Goal: Complete application form: Complete application form

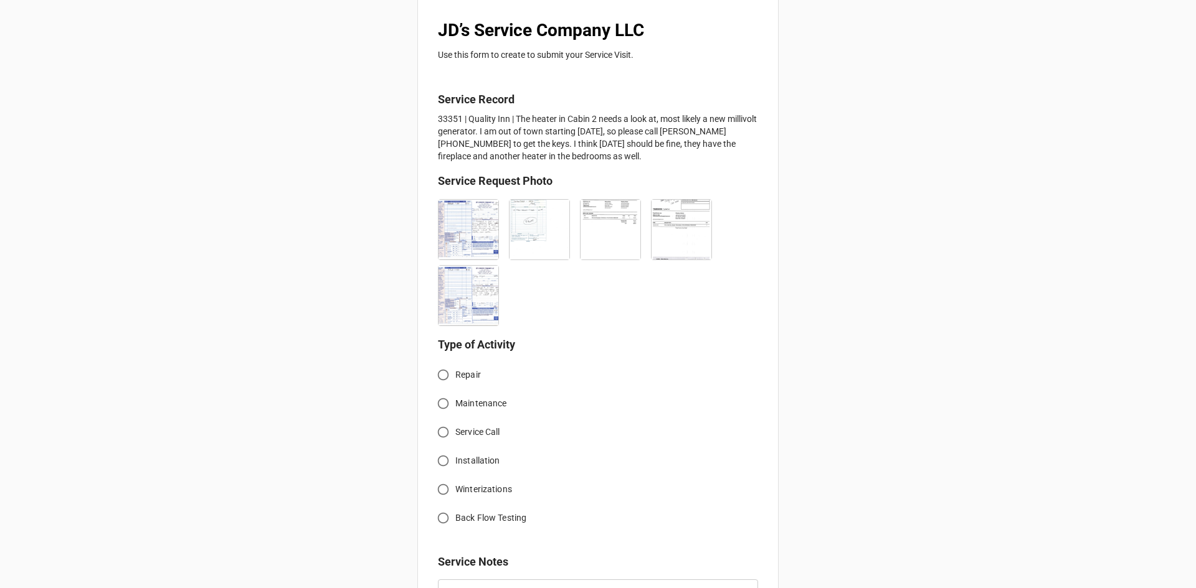
scroll to position [249, 0]
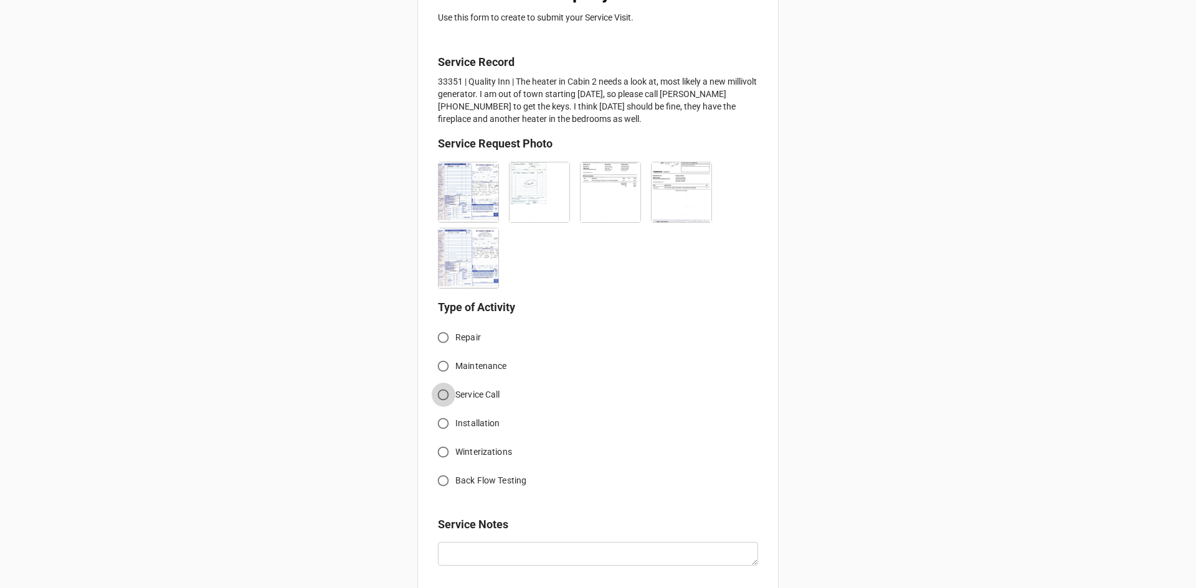
click at [442, 398] on input "Service Call" at bounding box center [443, 395] width 24 height 24
radio input "true"
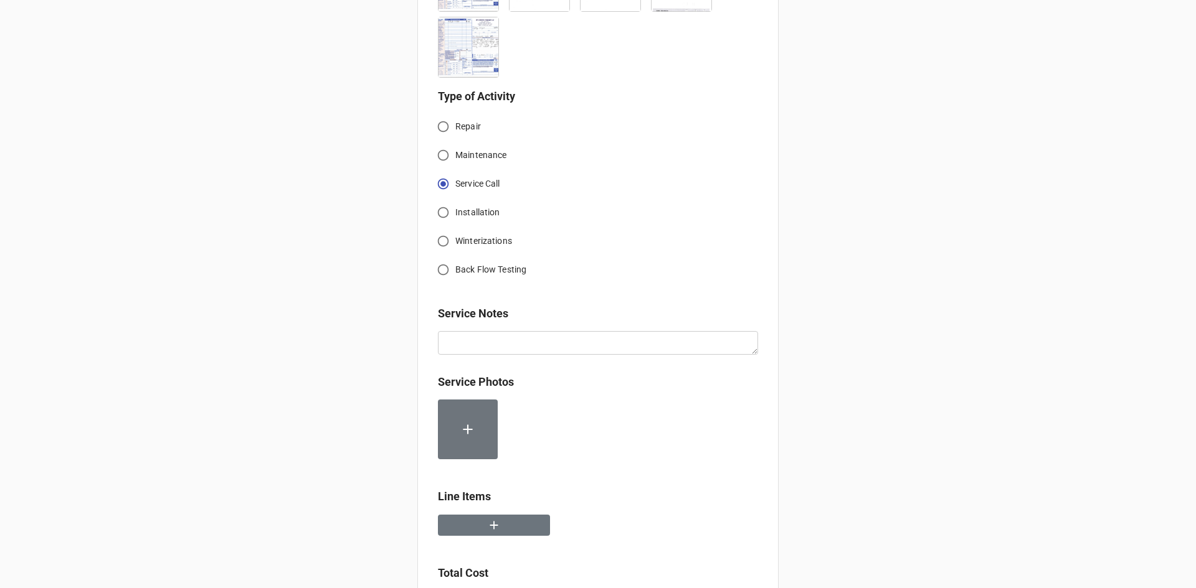
scroll to position [560, 0]
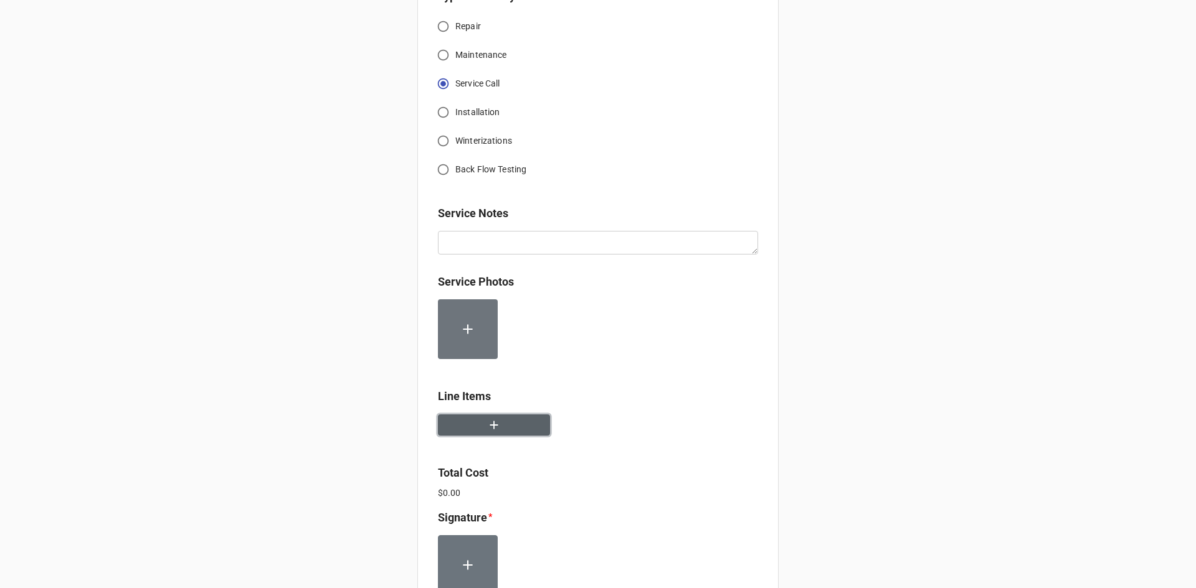
click at [521, 426] on button "button" at bounding box center [494, 426] width 112 height 22
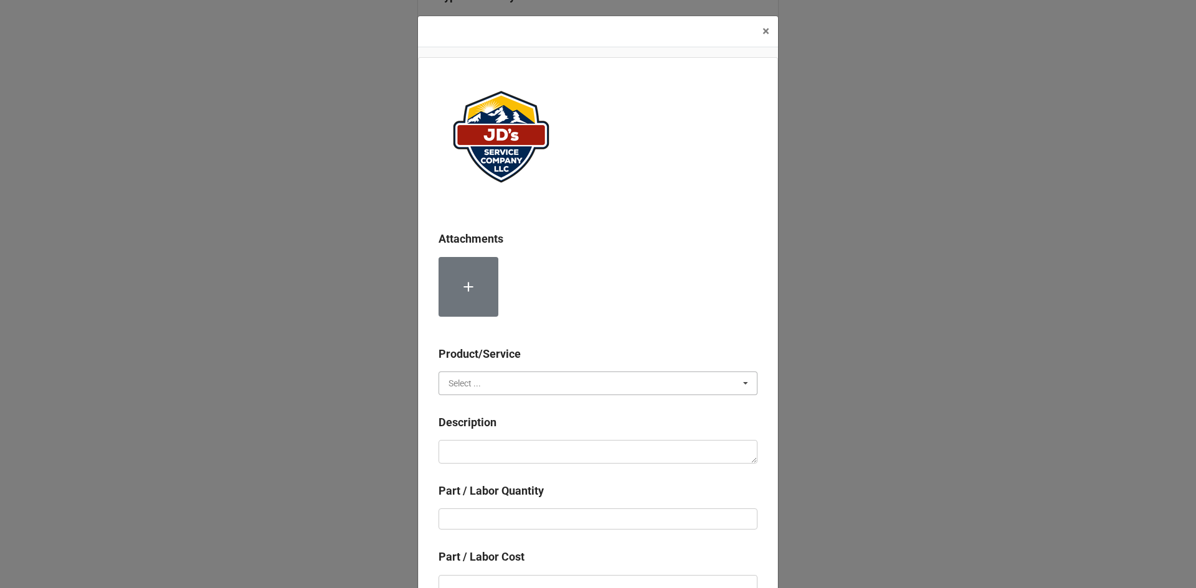
drag, startPoint x: 534, startPoint y: 380, endPoint x: 565, endPoint y: 405, distance: 40.3
click at [534, 380] on input "text" at bounding box center [599, 383] width 318 height 22
click at [563, 406] on div "Services" at bounding box center [598, 406] width 318 height 23
click at [573, 440] on div "Description" at bounding box center [597, 427] width 319 height 26
click at [577, 445] on textarea at bounding box center [597, 452] width 319 height 24
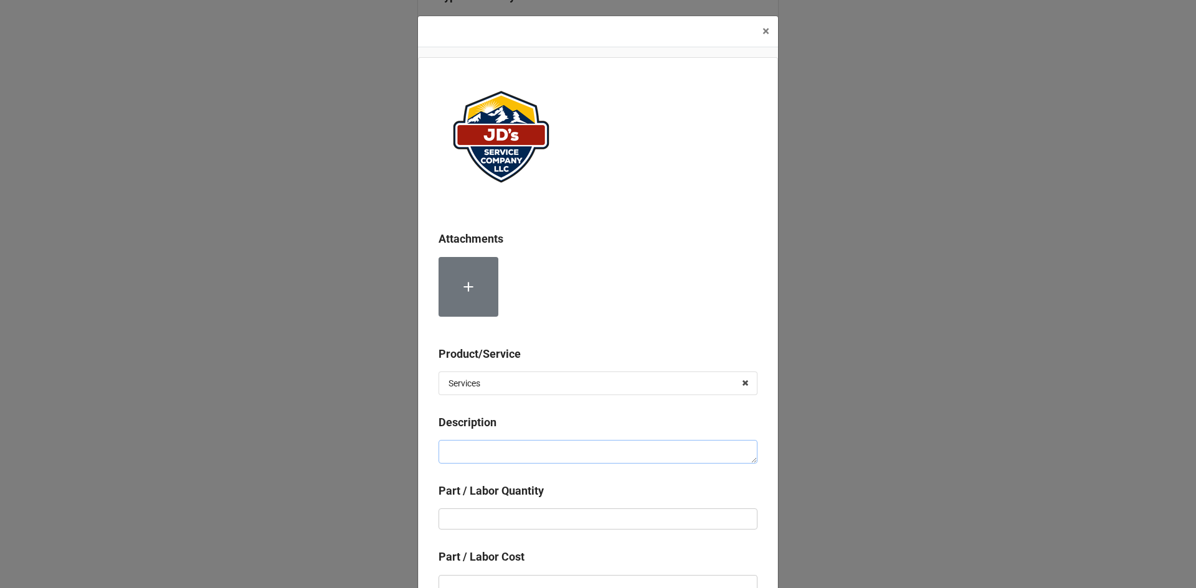
paste textarea "1:00pm-2:00pm; Service Address: 921 University Dr. #2 Estes Park, CO 80517 Retu…"
type textarea "x"
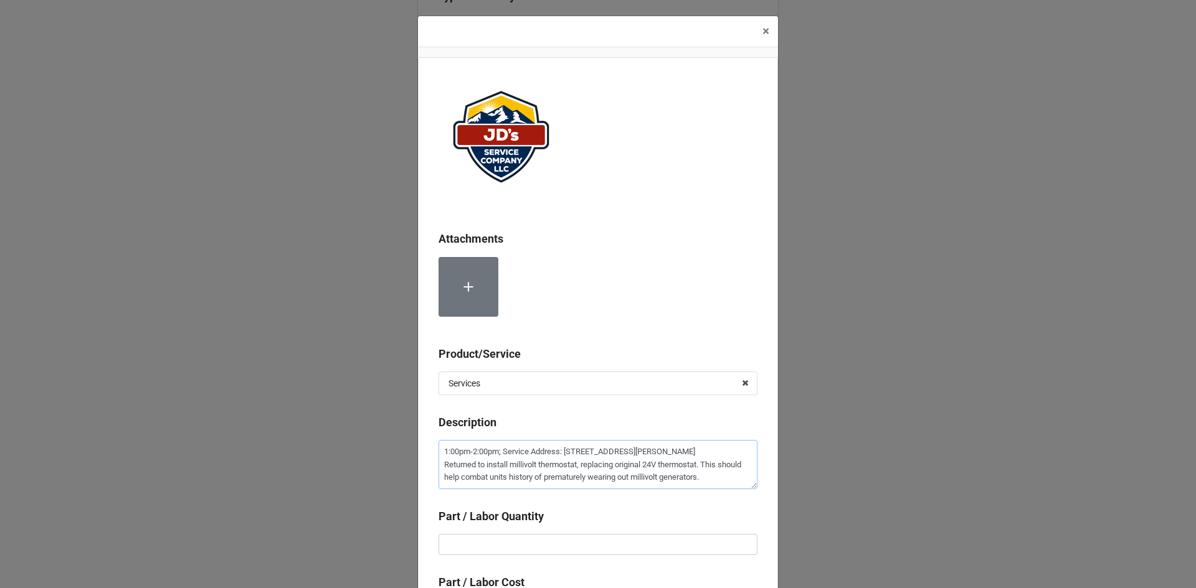
type textarea "1:00pm-2:00pm; Service Address: 921 University Dr. #2 Estes Park, CO 80517 Retu…"
click at [616, 522] on b "Part / Labor Quantity" at bounding box center [597, 519] width 319 height 22
click at [619, 545] on input "text" at bounding box center [597, 544] width 319 height 21
type textarea "x"
type input "1"
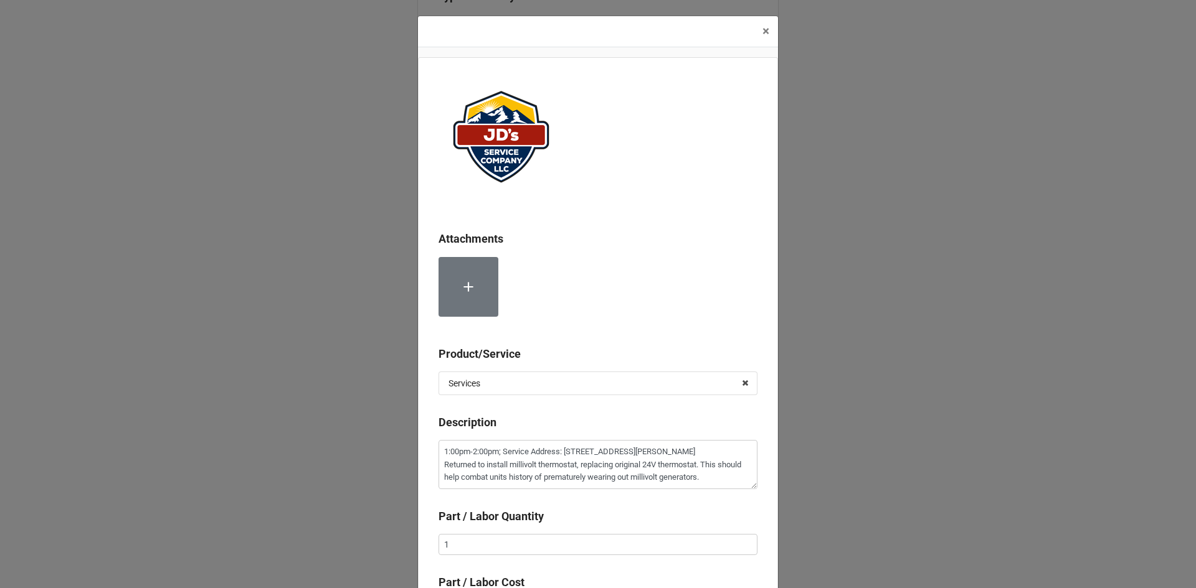
scroll to position [207, 0]
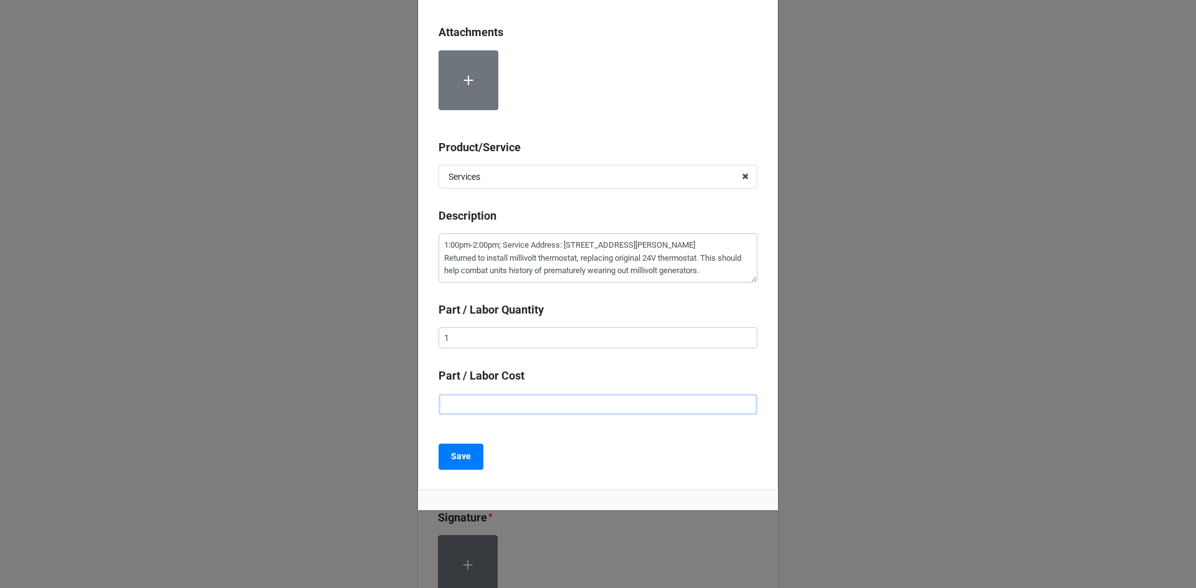
type textarea "x"
type input "$2.00"
type textarea "x"
type input "$22.00"
type textarea "x"
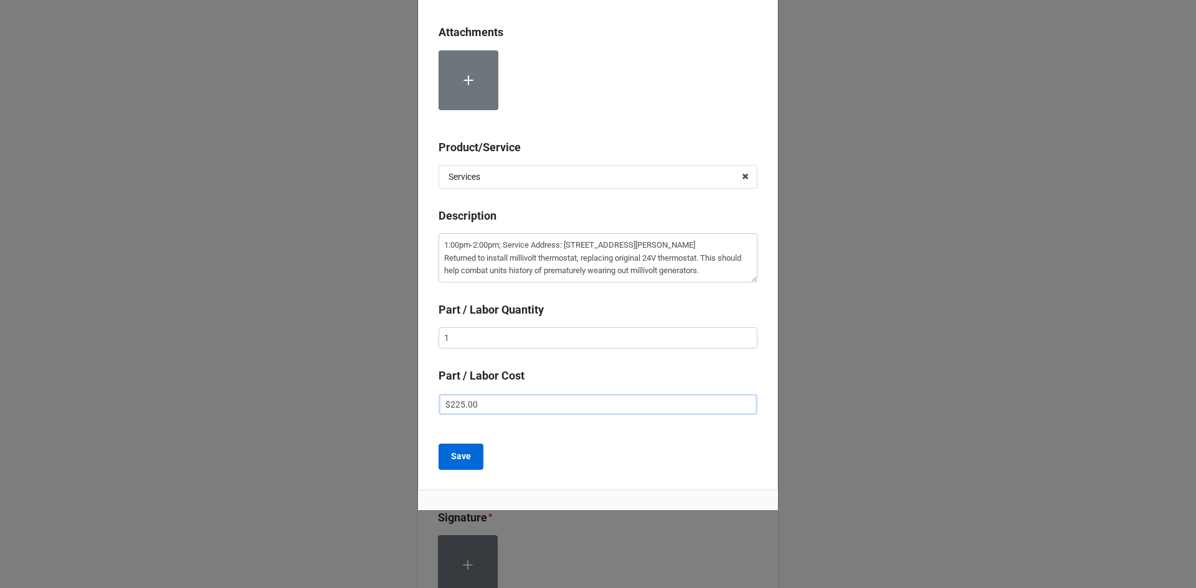
type input "$225.00"
click at [461, 469] on button "Save" at bounding box center [460, 457] width 45 height 26
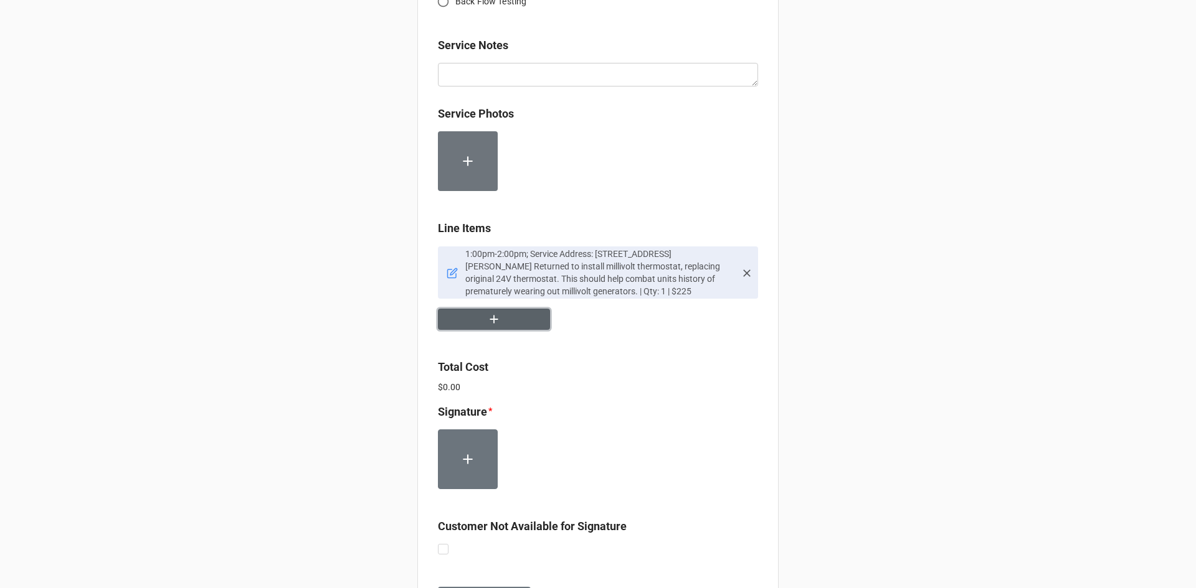
scroll to position [747, 0]
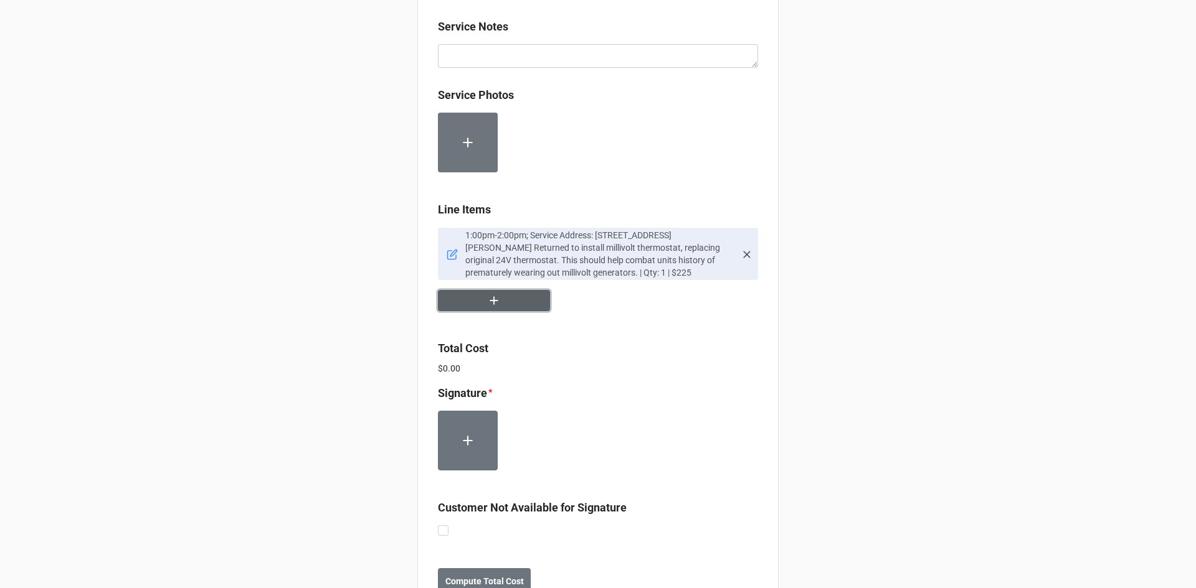
click at [465, 301] on button "button" at bounding box center [494, 301] width 112 height 22
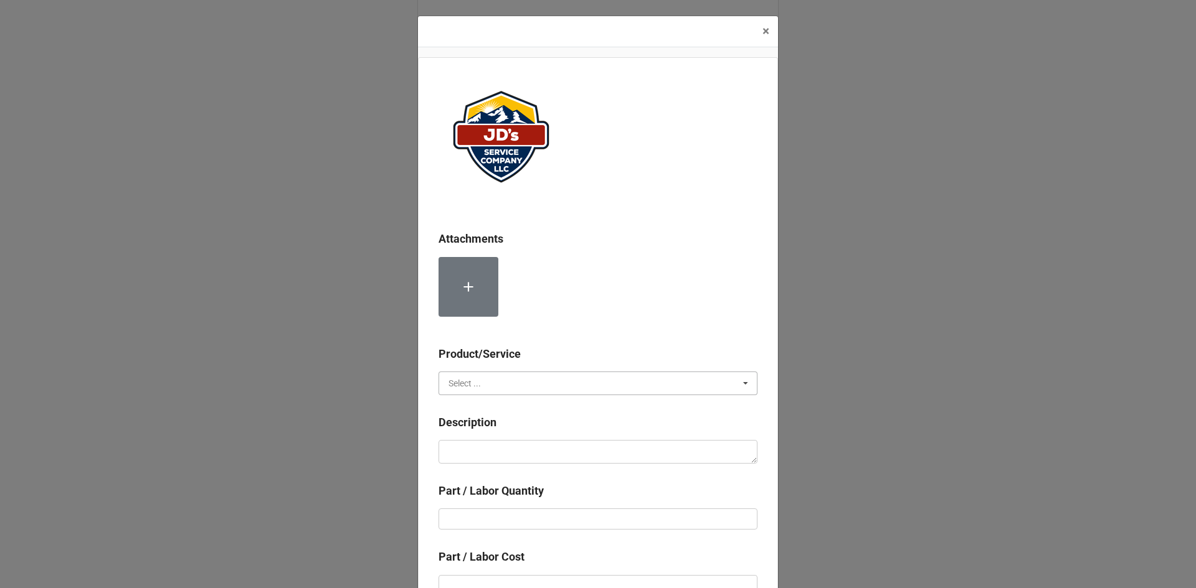
click at [506, 386] on input "text" at bounding box center [599, 383] width 318 height 22
click at [503, 427] on div "Material Cost" at bounding box center [598, 429] width 318 height 23
click at [513, 451] on textarea at bounding box center [597, 452] width 319 height 24
type textarea "x"
type textarea "M"
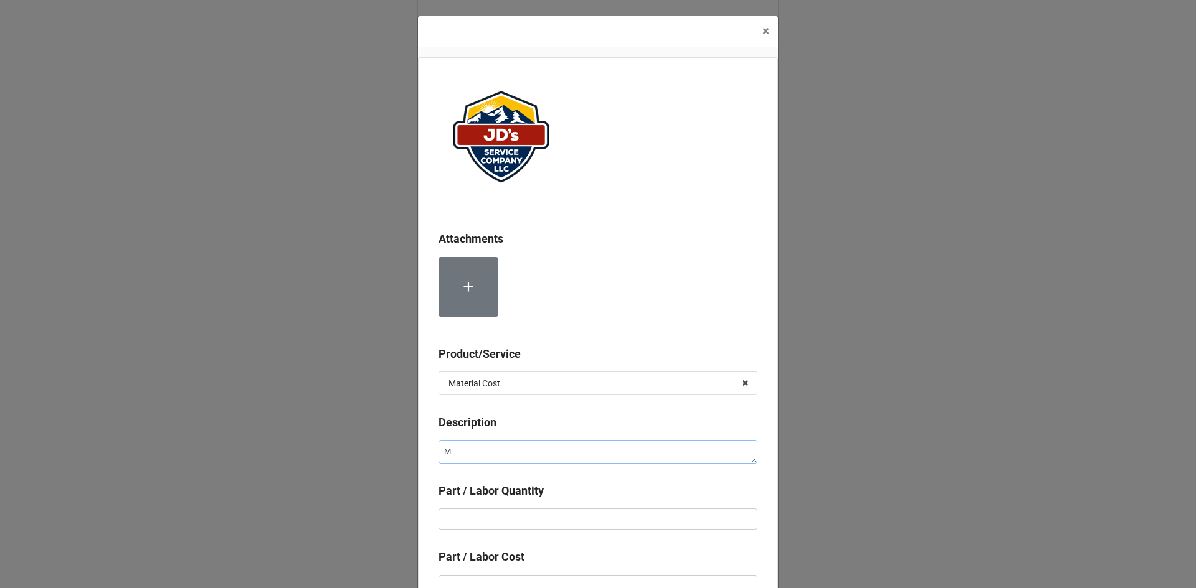
type textarea "x"
type textarea "Mi"
type textarea "x"
type textarea "Mil"
type textarea "x"
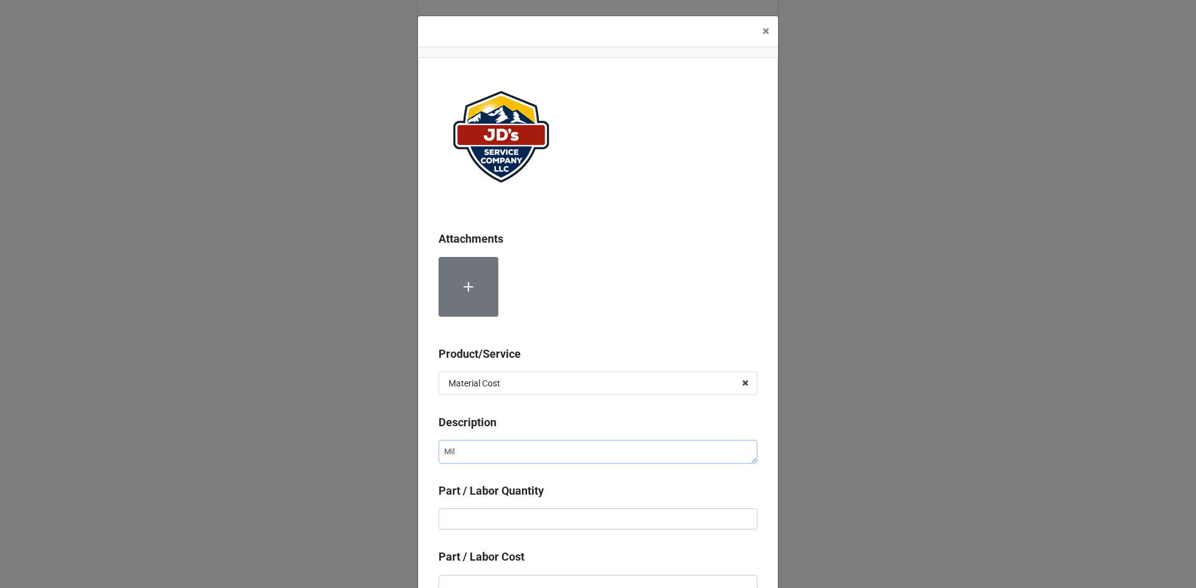
type textarea "Mill"
type textarea "x"
type textarea "Milli"
type textarea "x"
type textarea "Milliv"
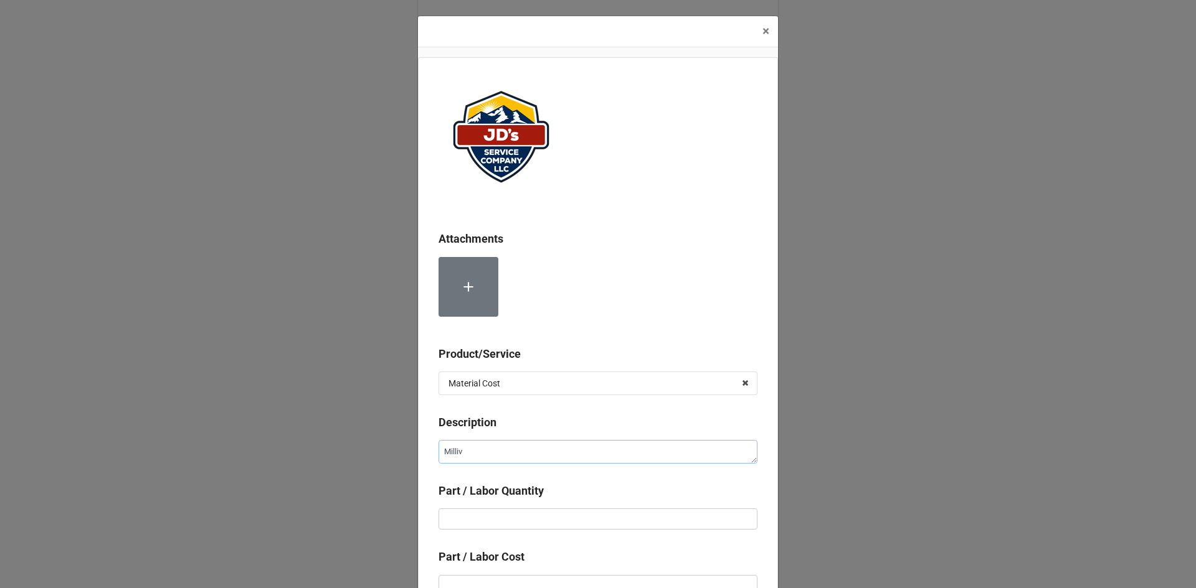
type textarea "x"
type textarea "Millivo"
type textarea "x"
type textarea "Millivol"
type textarea "x"
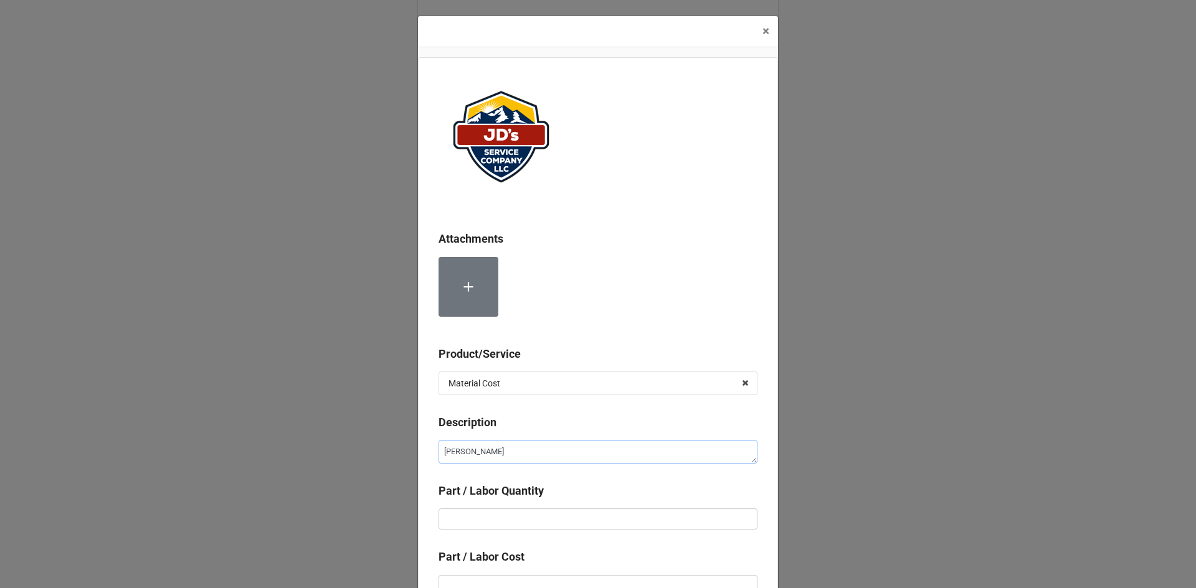
type textarea "Millivolt"
type textarea "x"
type textarea "Millivolt"
type textarea "x"
type textarea "Millivolt t"
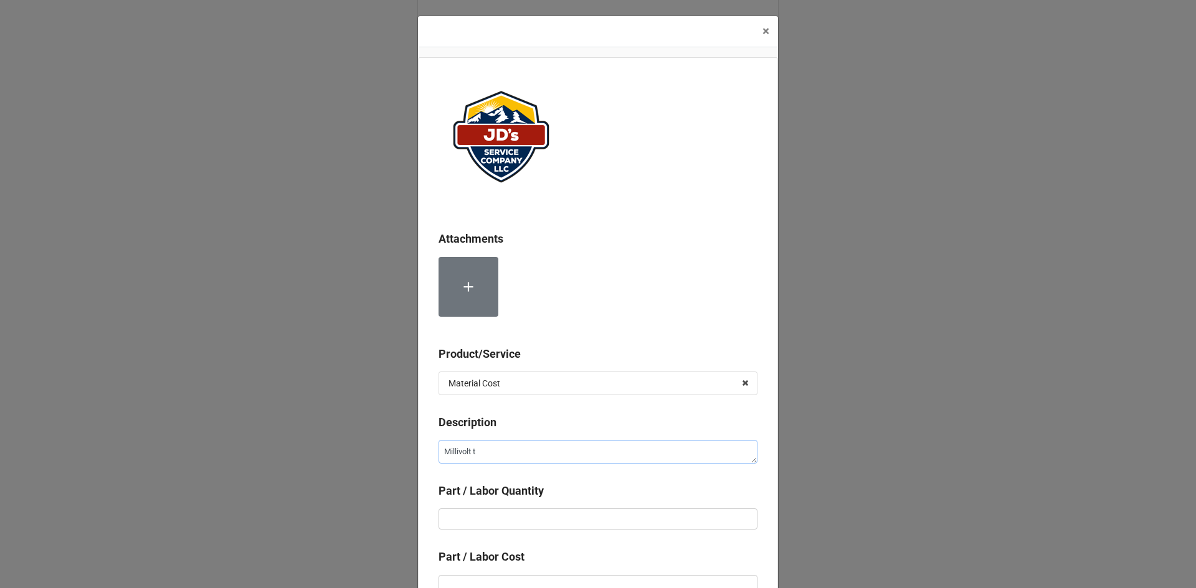
type textarea "x"
type textarea "Millivolt th"
type textarea "x"
type textarea "Millivolt the"
type textarea "x"
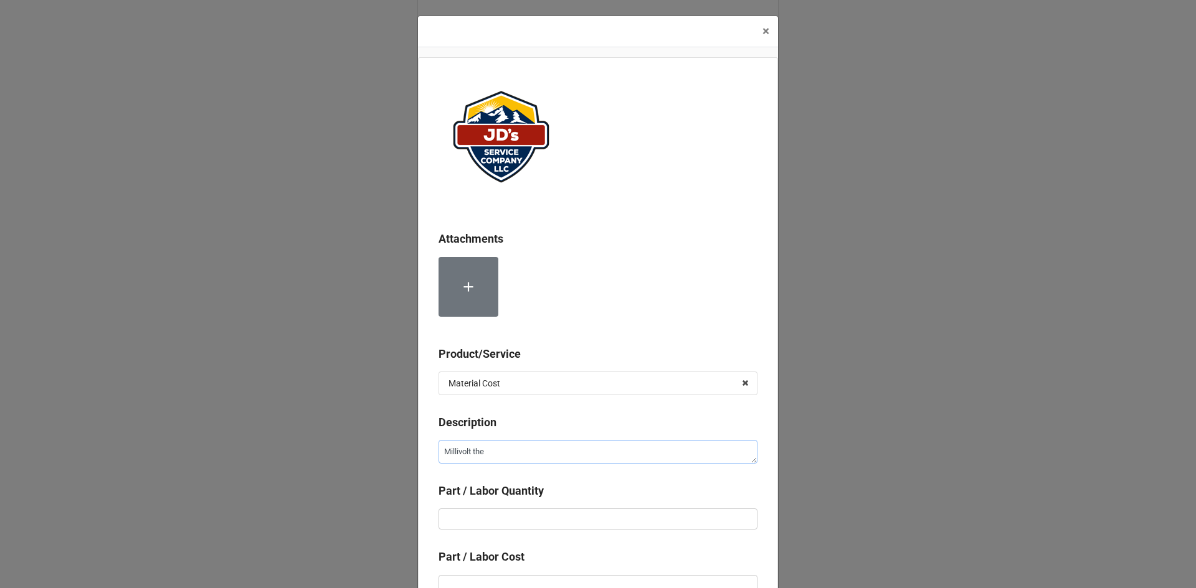
type textarea "Millivolt ther"
type textarea "x"
type textarea "Millivolt the"
type textarea "x"
type textarea "Millivolt th"
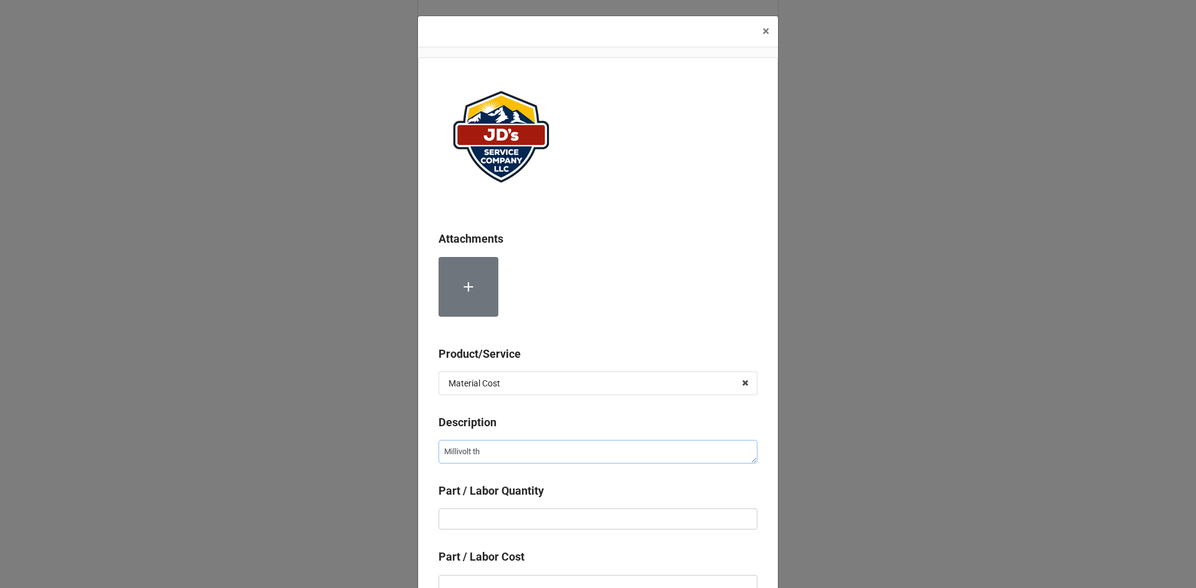
type textarea "x"
type textarea "Millivolt t"
type textarea "x"
type textarea "Millivolt"
type textarea "x"
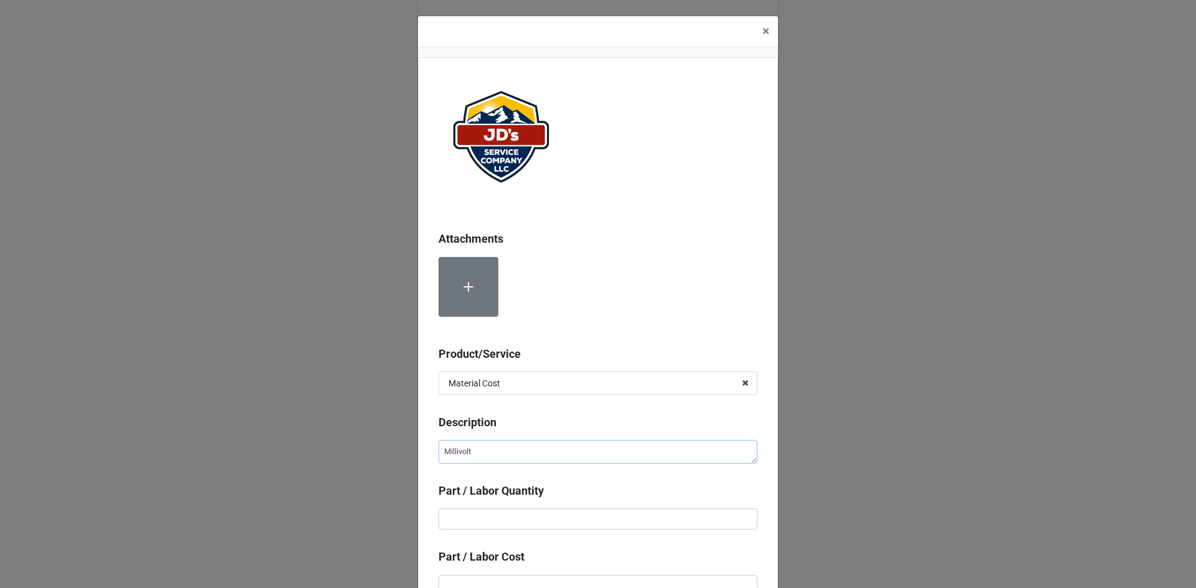
type textarea "Millivolt T"
type textarea "x"
type textarea "Millivolt Th"
type textarea "x"
type textarea "Millivolt The"
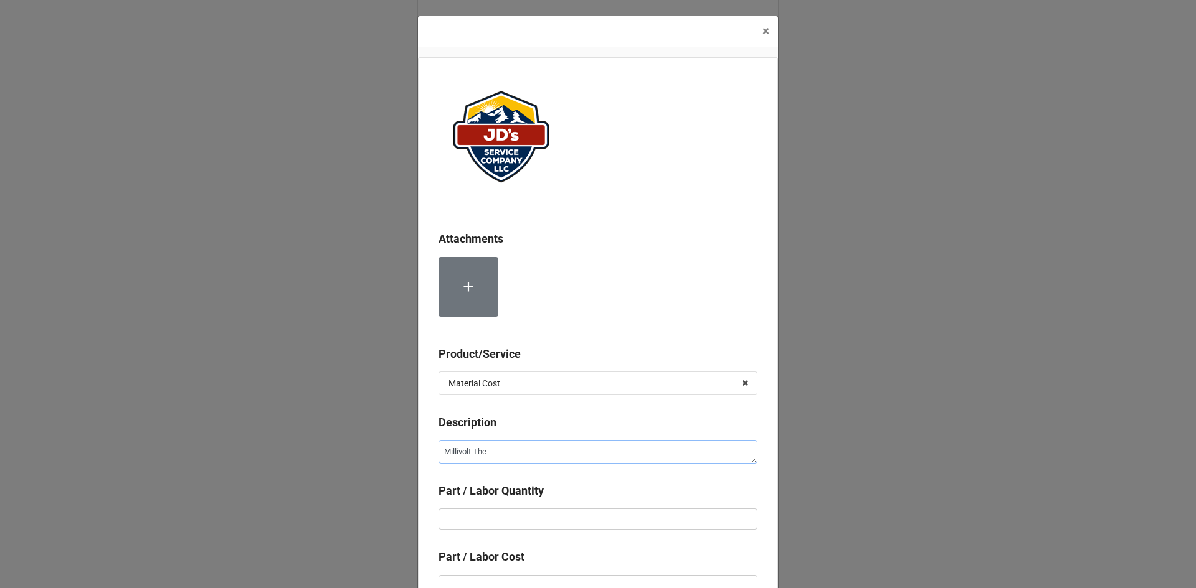
type textarea "x"
type textarea "Millivolt Ther"
type textarea "x"
type textarea "Millivolt Therm"
type textarea "x"
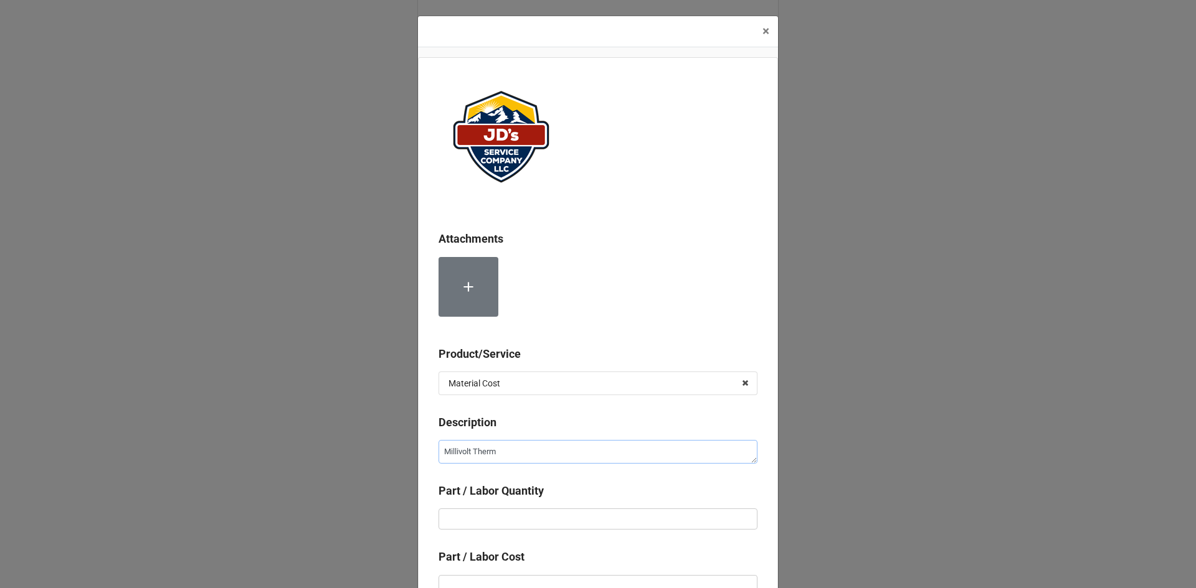
type textarea "Millivolt Thermo"
type textarea "x"
type textarea "Millivolt Thermos"
type textarea "x"
type textarea "Millivolt Thermost"
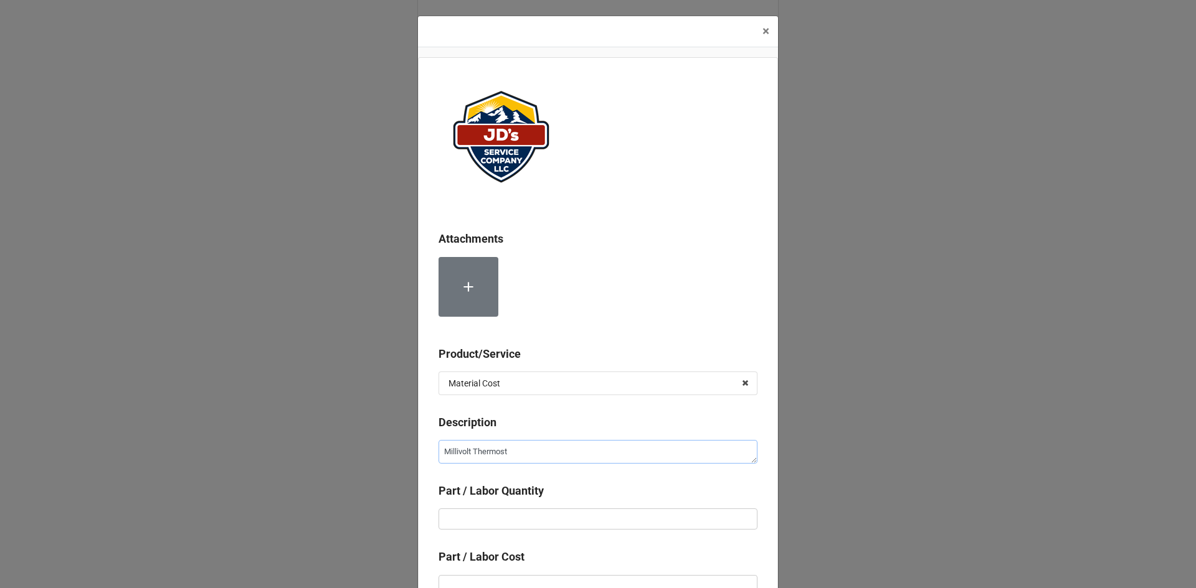
type textarea "x"
type textarea "Millivolt Thermosta"
type textarea "x"
type textarea "Millivolt Thermostat"
click at [588, 521] on input "text" at bounding box center [597, 519] width 319 height 21
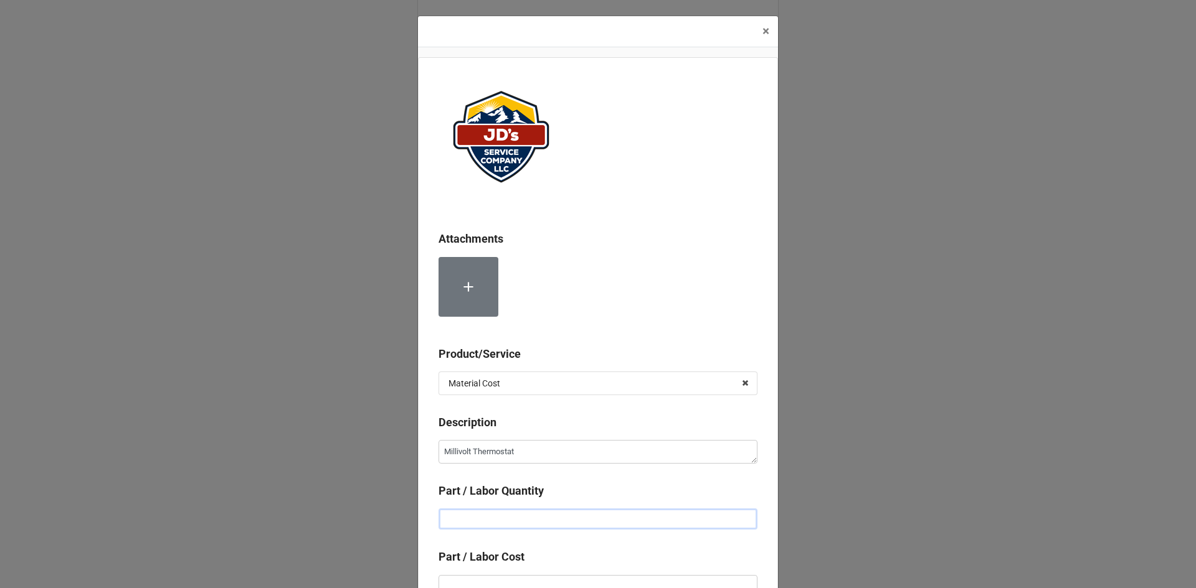
type textarea "x"
type input "1"
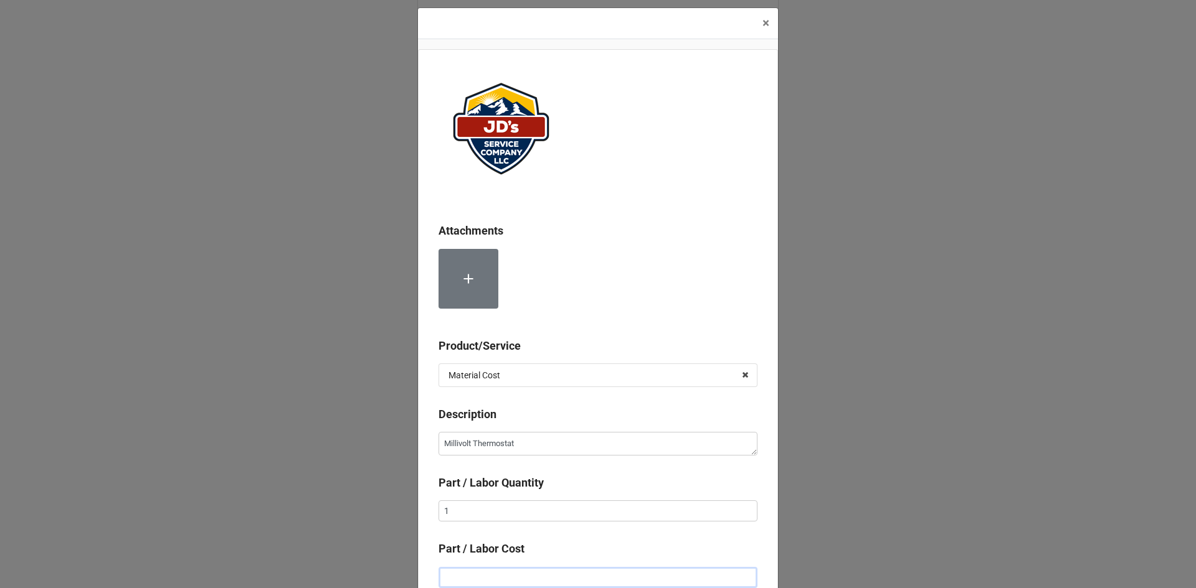
type textarea "x"
type input "$4.00"
type textarea "x"
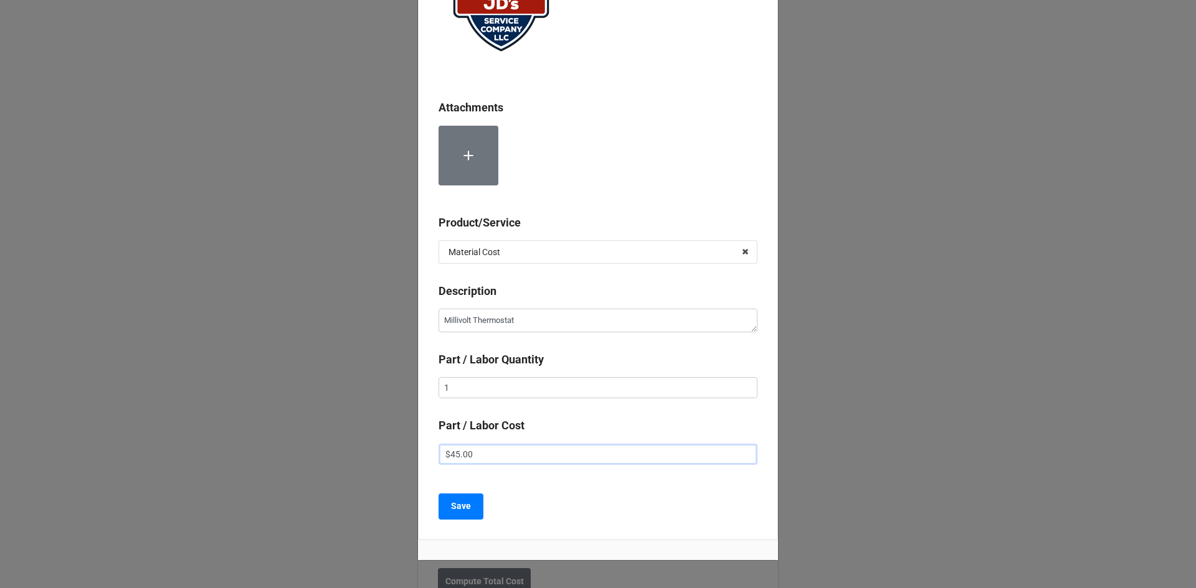
scroll to position [133, 0]
type input "$45.00"
click at [465, 506] on b "Save" at bounding box center [461, 505] width 20 height 13
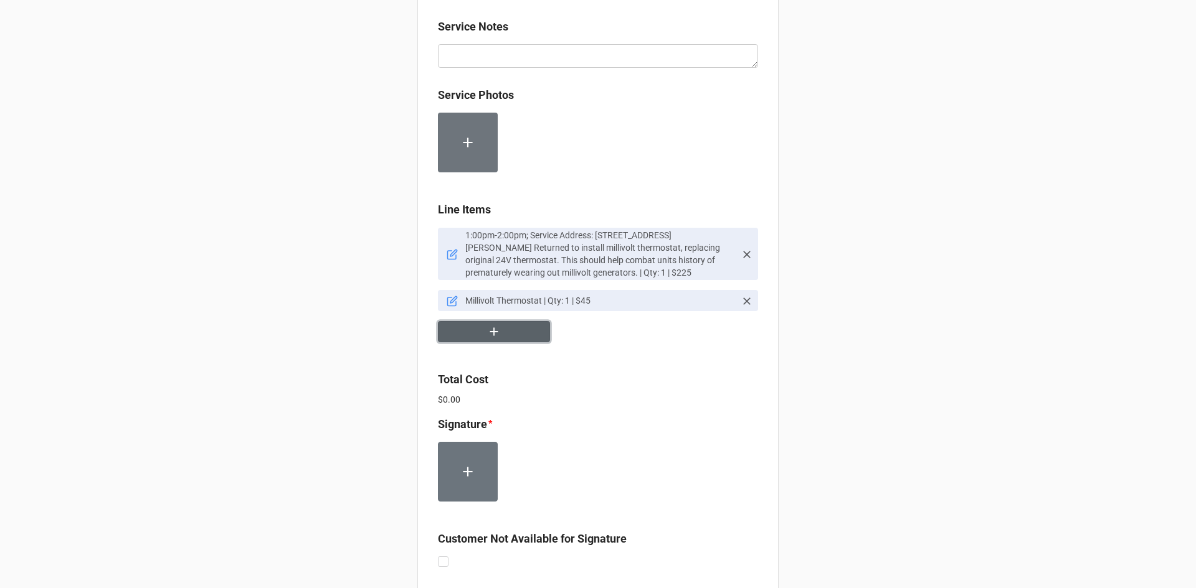
click at [500, 335] on button "button" at bounding box center [494, 332] width 112 height 22
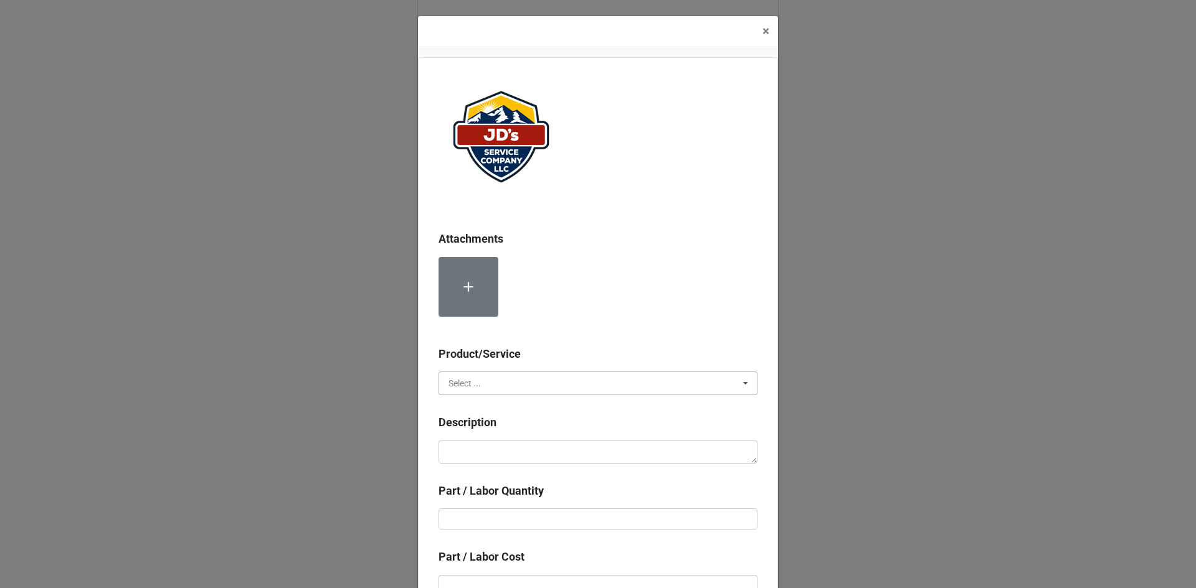
drag, startPoint x: 484, startPoint y: 378, endPoint x: 481, endPoint y: 407, distance: 28.8
click at [484, 379] on input "text" at bounding box center [599, 383] width 318 height 22
click at [481, 407] on div "Services" at bounding box center [598, 406] width 318 height 23
click at [498, 458] on textarea at bounding box center [597, 452] width 319 height 24
type textarea "x"
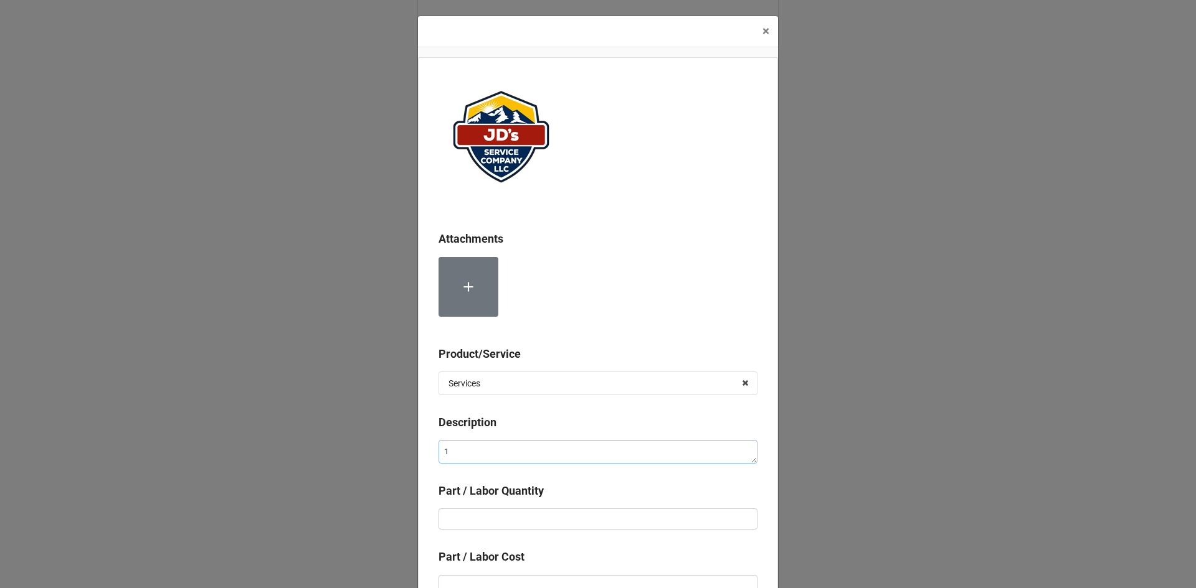
type textarea "1"
type textarea "x"
type textarea "10"
type textarea "x"
type textarea "100"
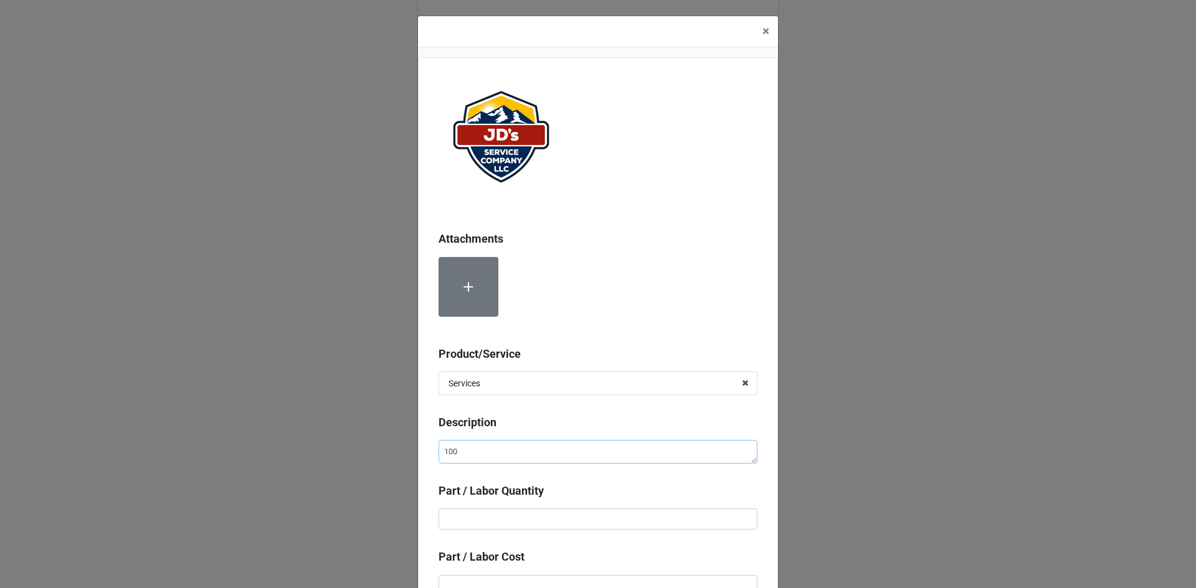
type textarea "x"
type textarea "100%"
type textarea "x"
type textarea "100%"
type textarea "x"
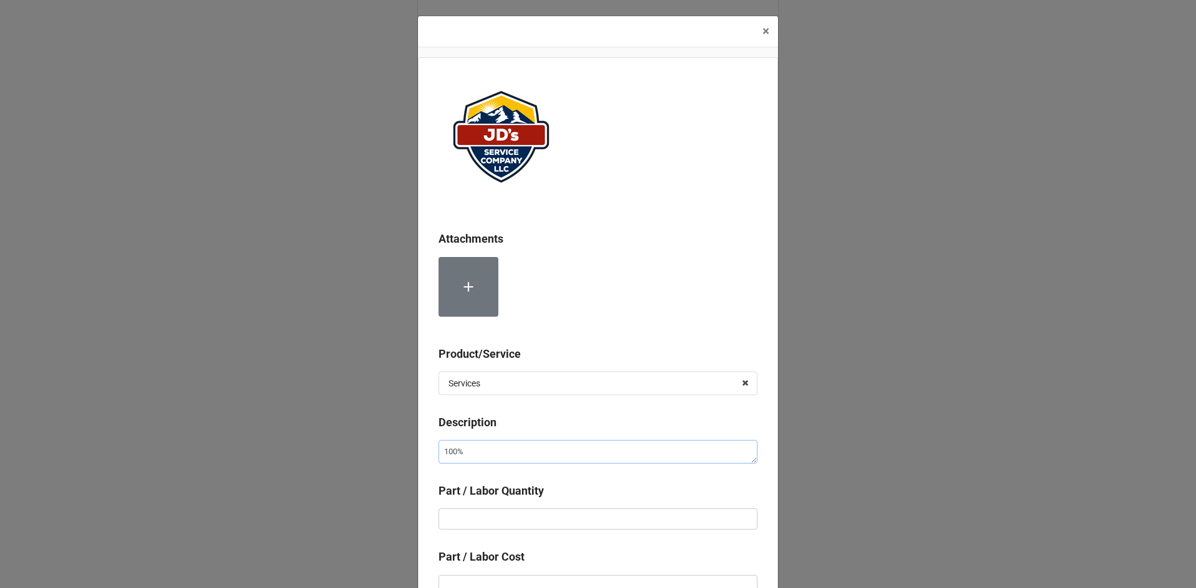
type textarea "100% D"
type textarea "x"
type textarea "100% DI"
type textarea "x"
type textarea "100% DIS"
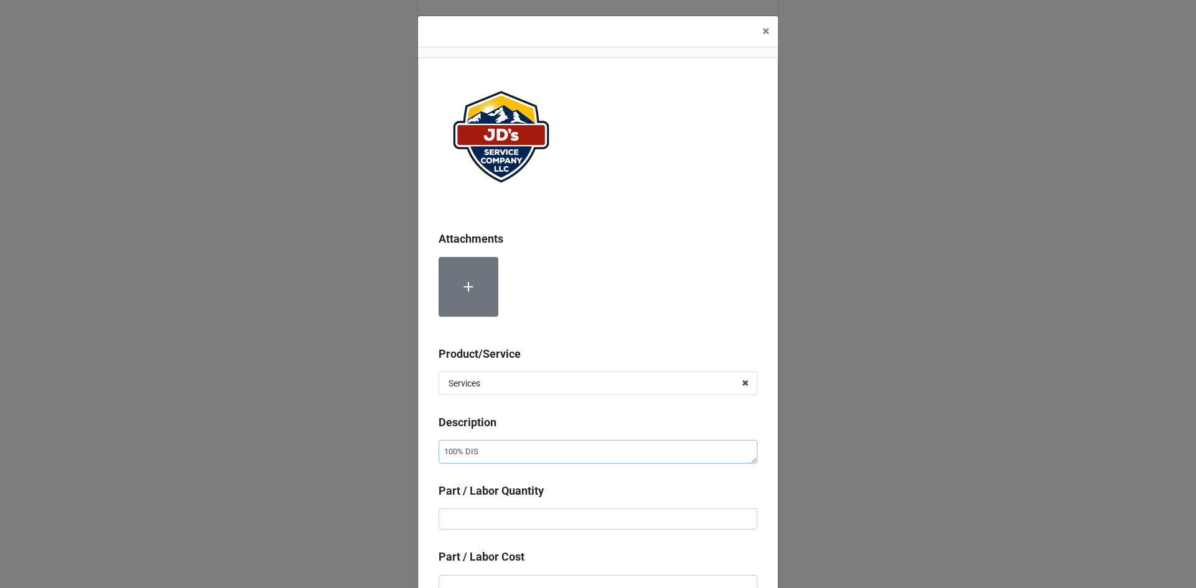
type textarea "x"
type textarea "100% DISC"
type textarea "x"
type textarea "100% DISCO"
type textarea "x"
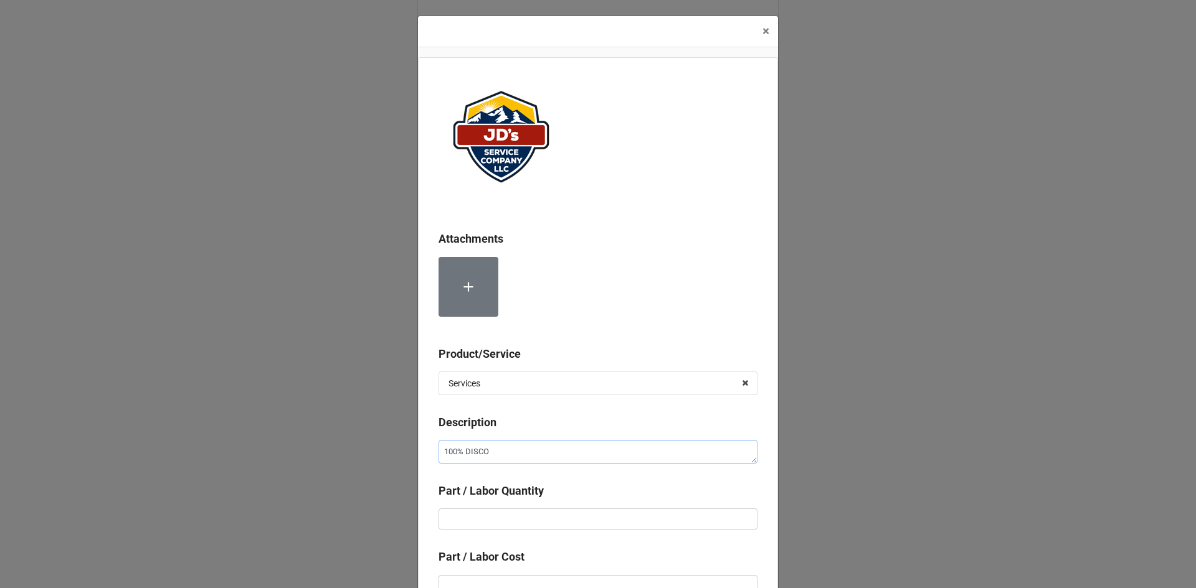
type textarea "100% DISCOU"
type textarea "x"
type textarea "100% DISCOUN"
type textarea "x"
type textarea "100% DISCOUNT"
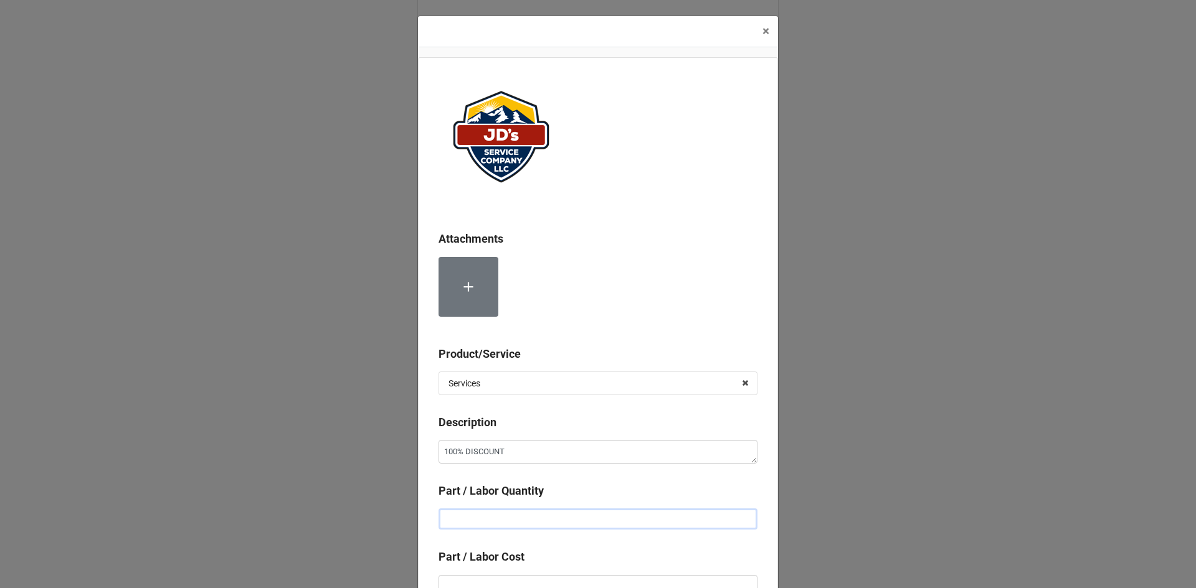
click at [496, 519] on input "text" at bounding box center [597, 519] width 319 height 21
type textarea "x"
type input "1"
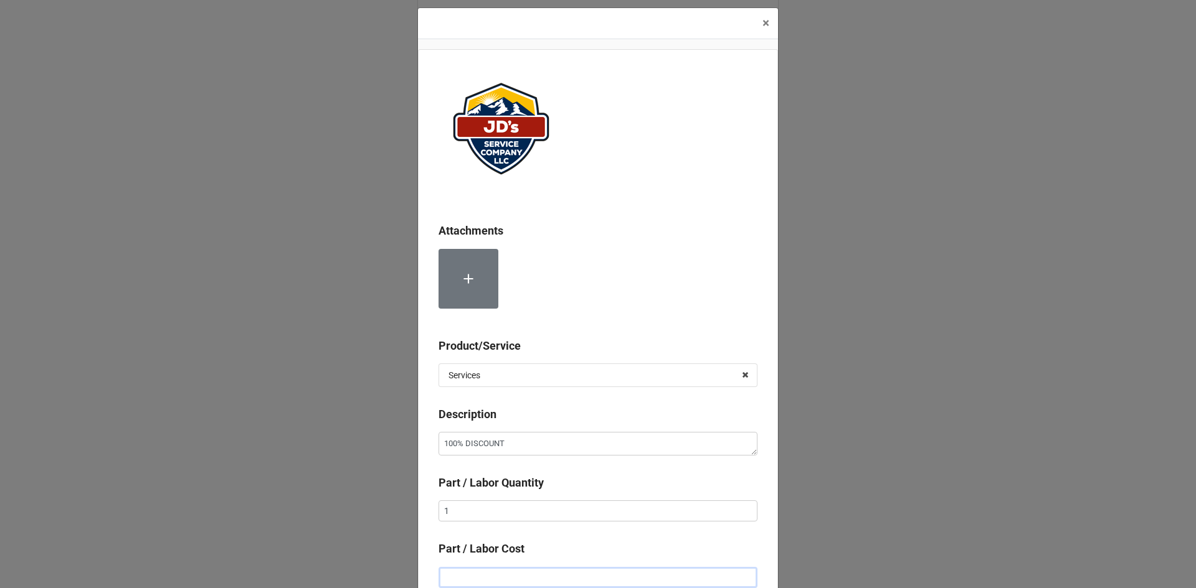
type input "-"
type textarea "x"
type input "-$2.00"
type textarea "x"
type input "-$27.00"
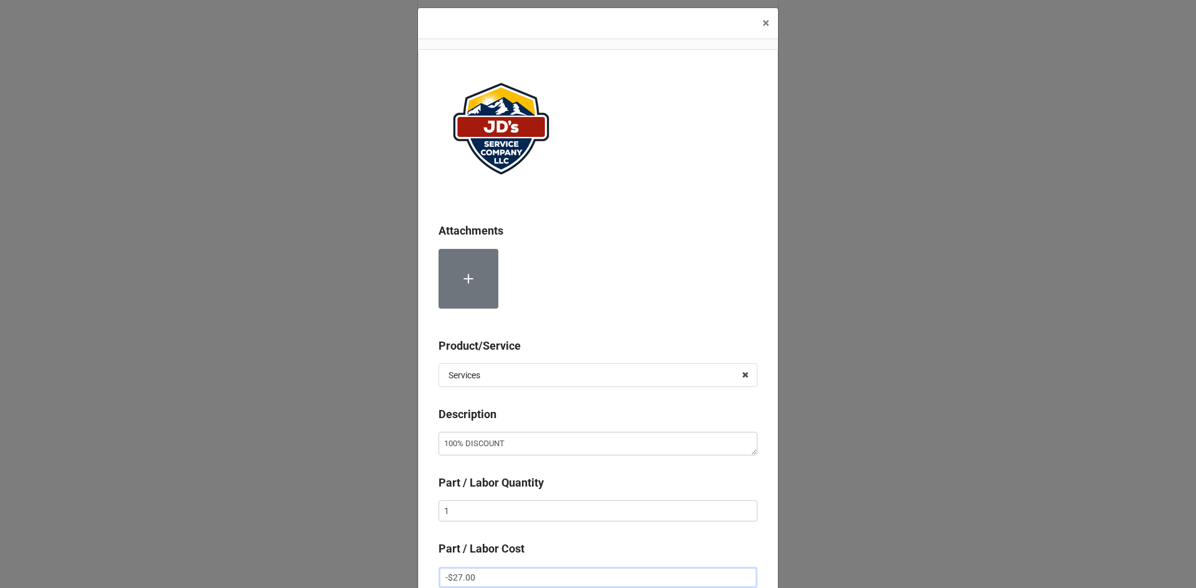
type textarea "x"
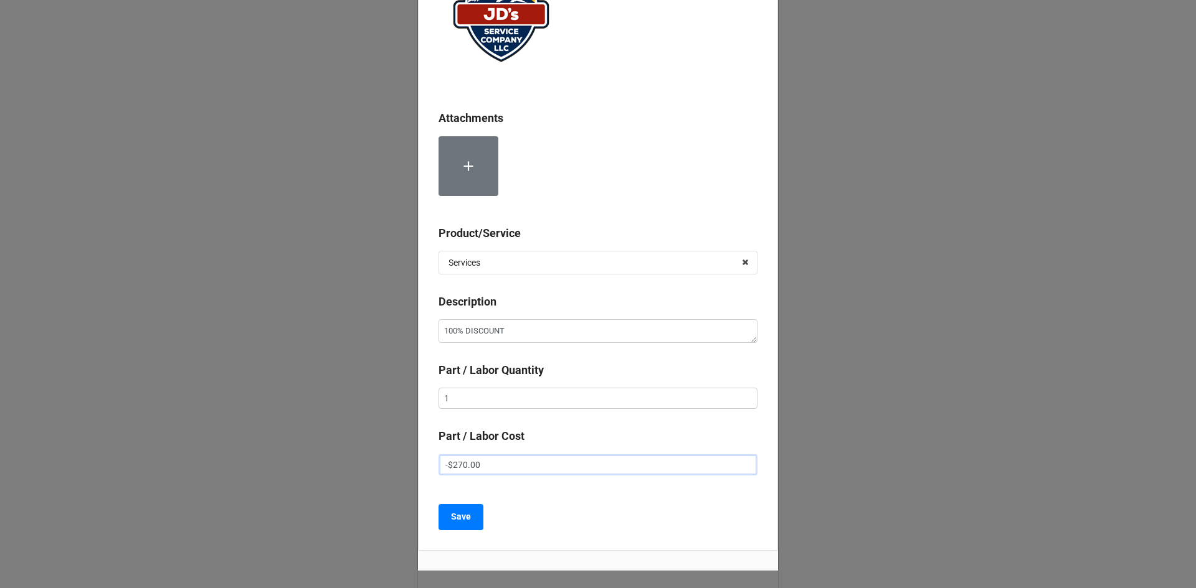
scroll to position [181, 0]
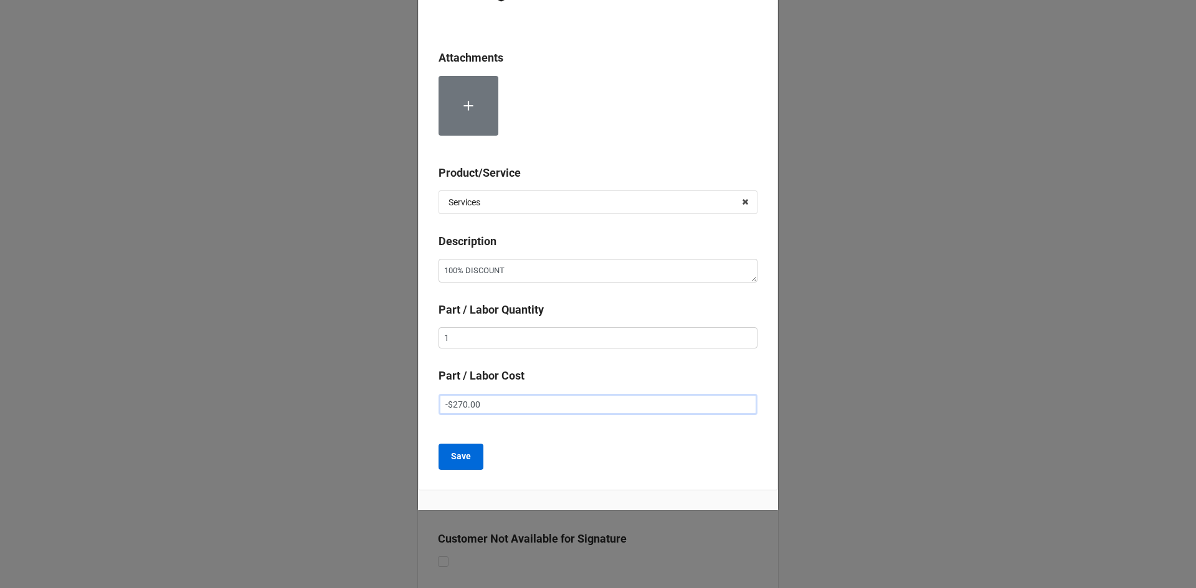
type input "-$270.00"
click at [451, 457] on b "Save" at bounding box center [461, 456] width 20 height 13
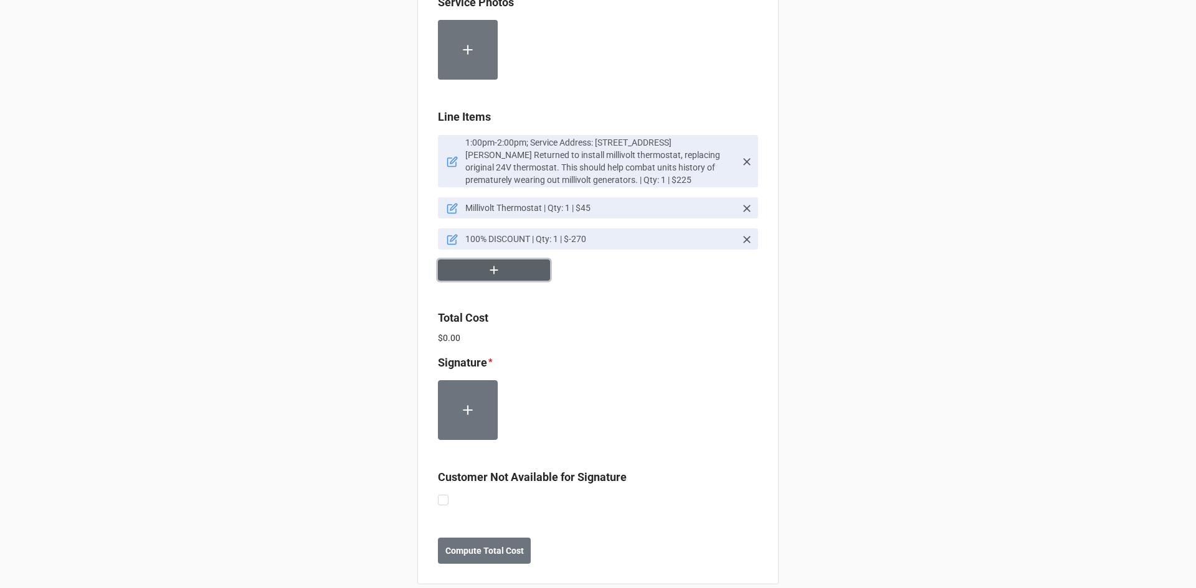
scroll to position [857, 0]
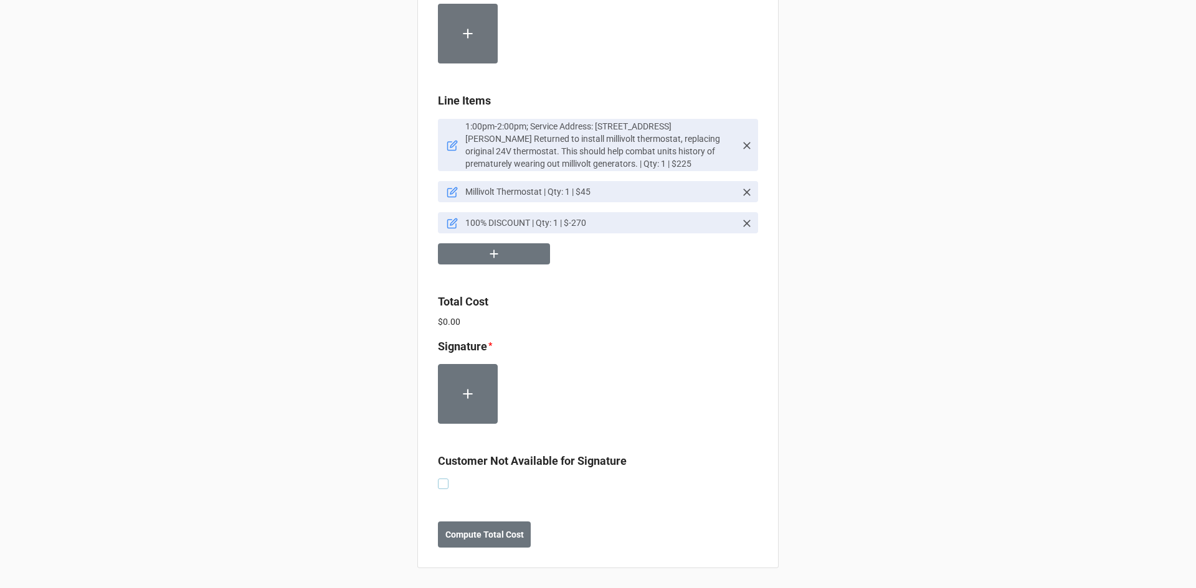
click at [441, 479] on label at bounding box center [443, 479] width 11 height 0
checkbox input "true"
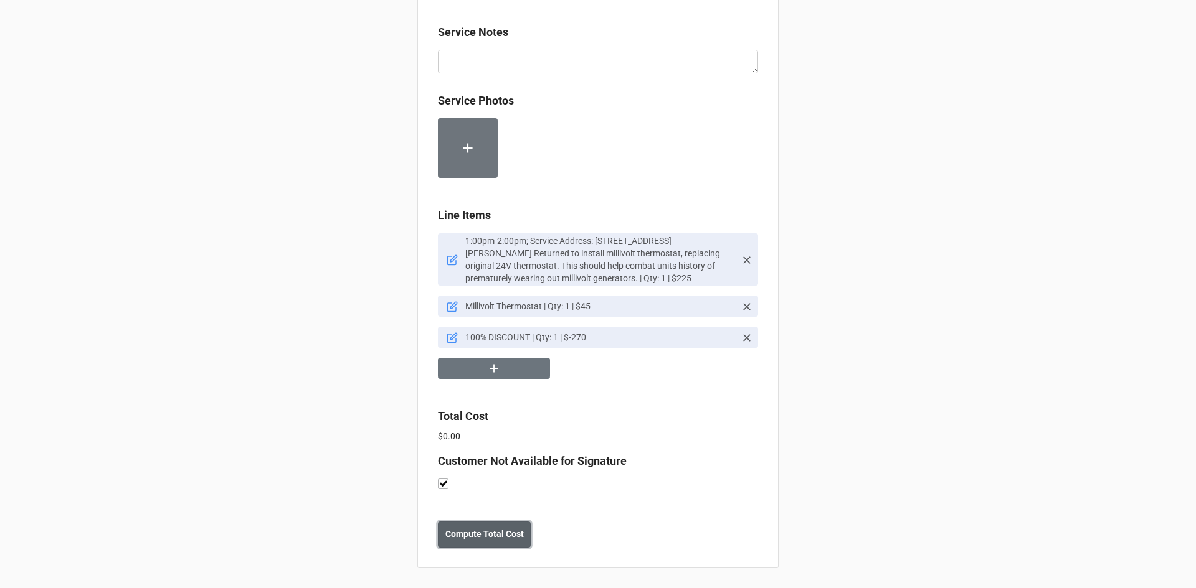
click at [488, 539] on b "Compute Total Cost" at bounding box center [484, 534] width 78 height 13
click at [461, 542] on button "Save" at bounding box center [460, 535] width 45 height 26
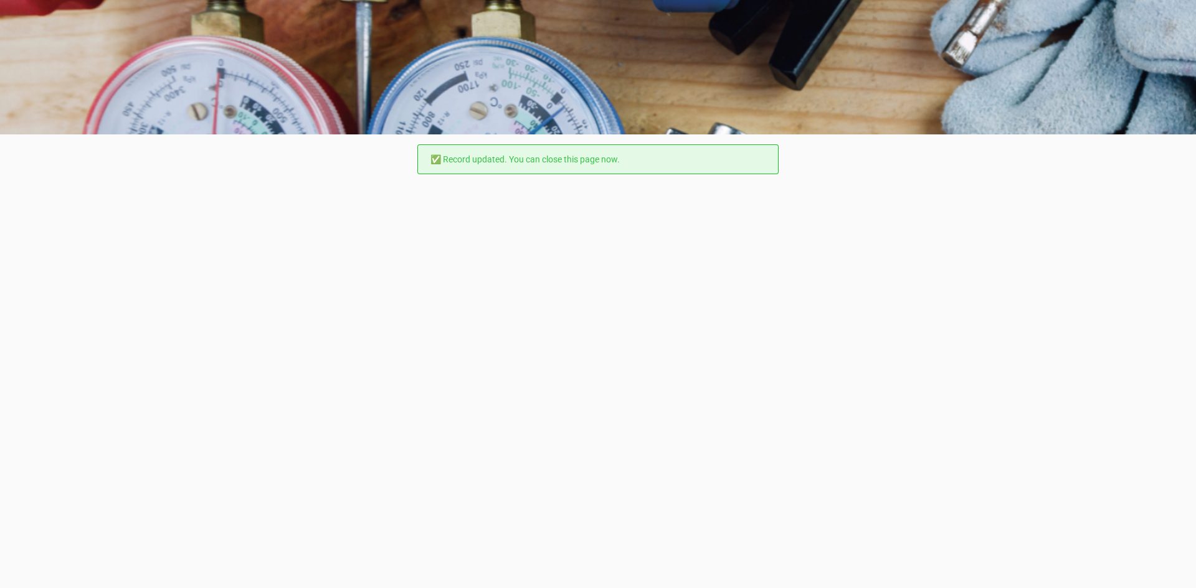
scroll to position [0, 0]
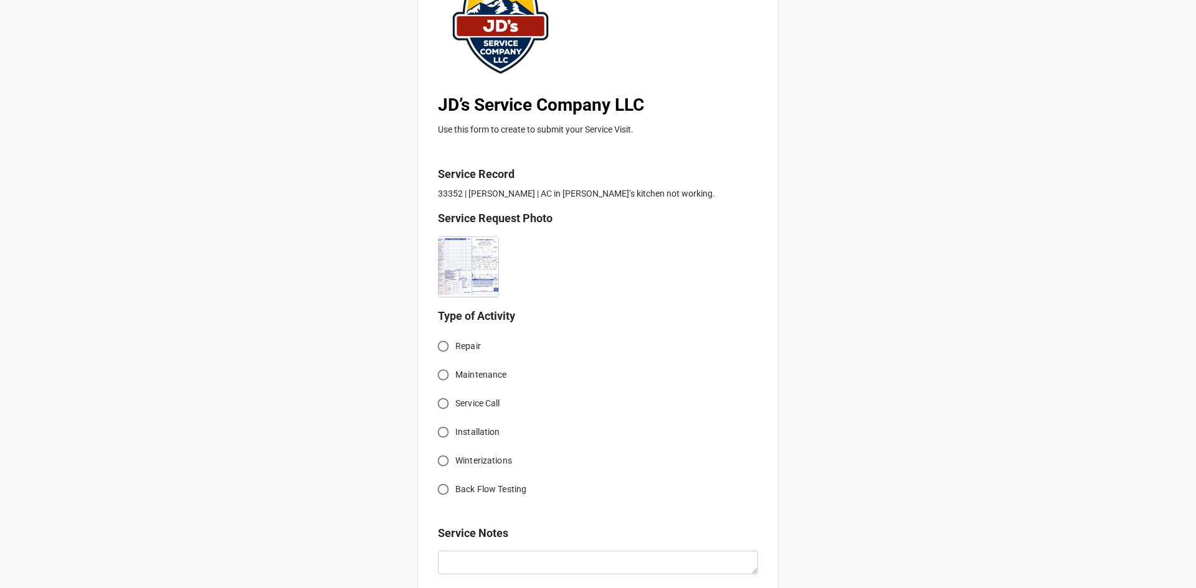
scroll to position [187, 0]
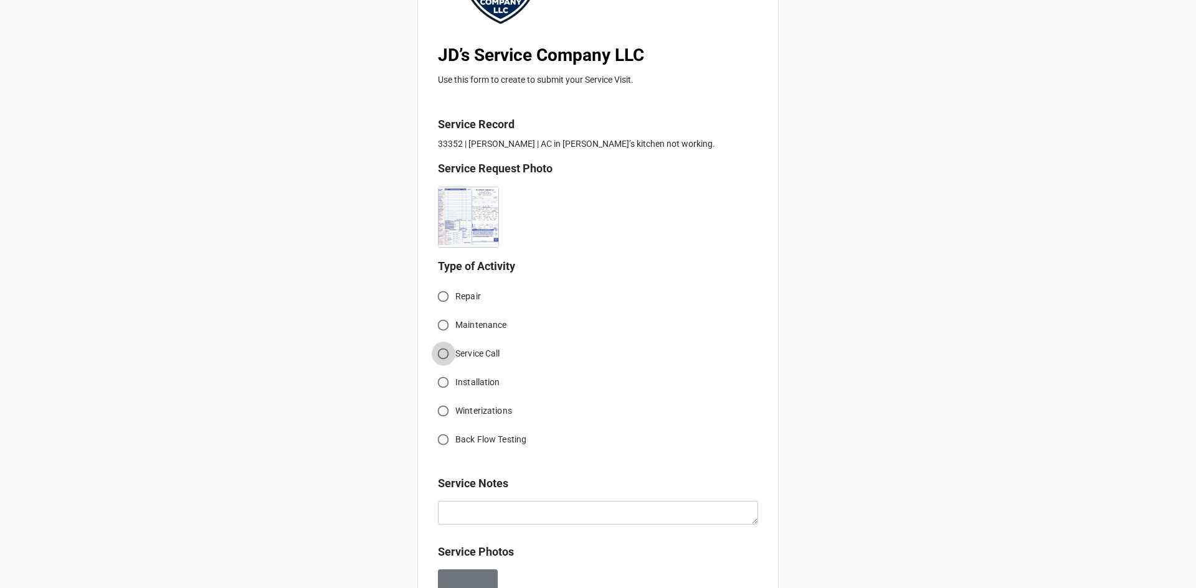
drag, startPoint x: 446, startPoint y: 354, endPoint x: 463, endPoint y: 408, distance: 56.7
click at [445, 355] on input "Service Call" at bounding box center [443, 354] width 24 height 24
radio input "true"
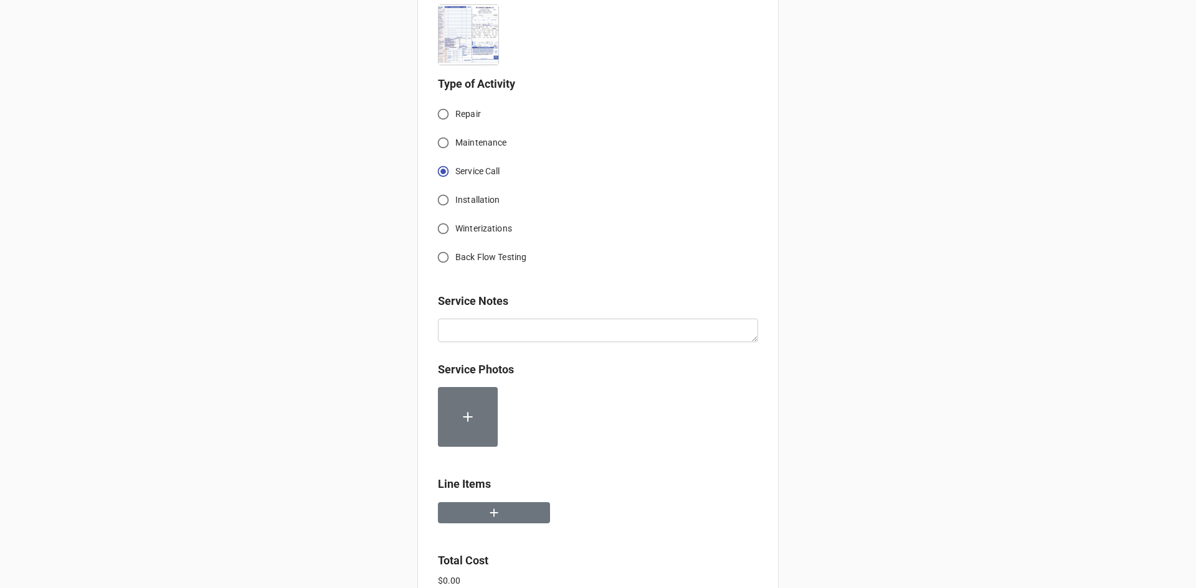
scroll to position [374, 0]
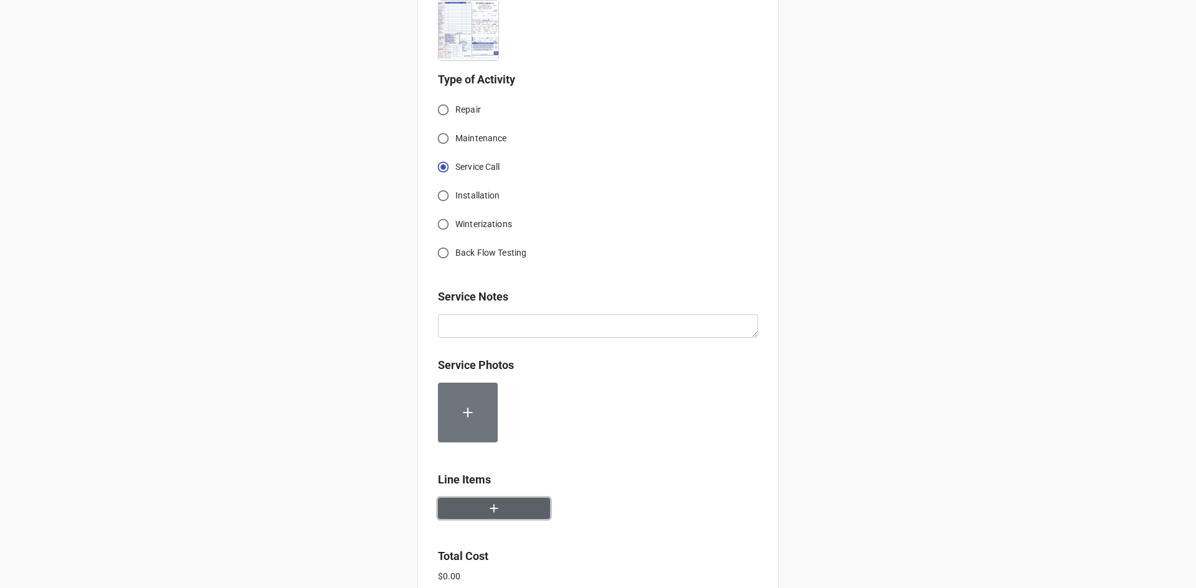
click at [502, 502] on button "button" at bounding box center [494, 509] width 112 height 22
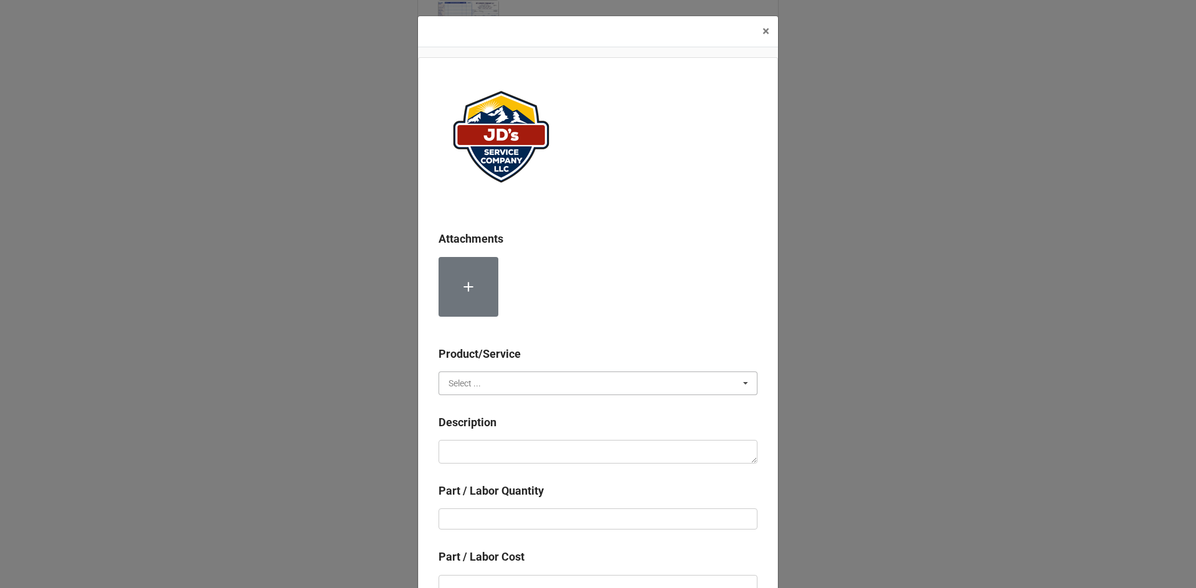
click at [544, 378] on input "text" at bounding box center [599, 383] width 318 height 22
click at [534, 407] on div "Services" at bounding box center [598, 406] width 318 height 23
click at [539, 456] on textarea at bounding box center [597, 452] width 319 height 24
paste textarea "2:00pm-3:00pm; Service Address; [STREET_ADDRESS][PERSON_NAME] Troubleshoot AC n…"
type textarea "x"
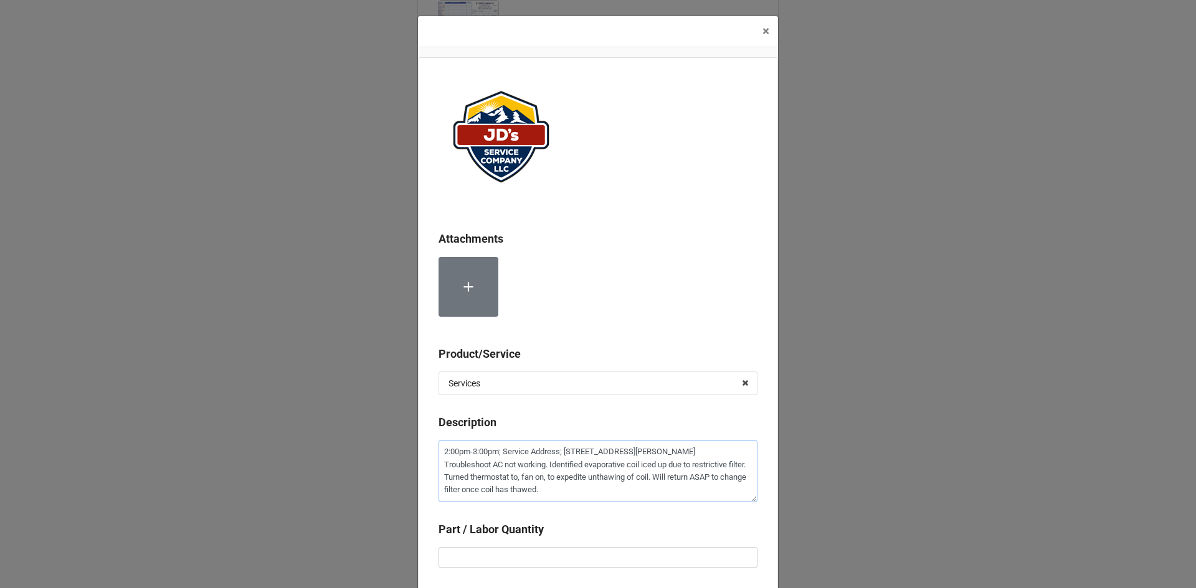
type textarea "2:00pm-3:00pm; Service Address; [STREET_ADDRESS][PERSON_NAME] Troubleshoot AC n…"
click at [584, 550] on input "text" at bounding box center [597, 557] width 319 height 21
type textarea "x"
type input "1"
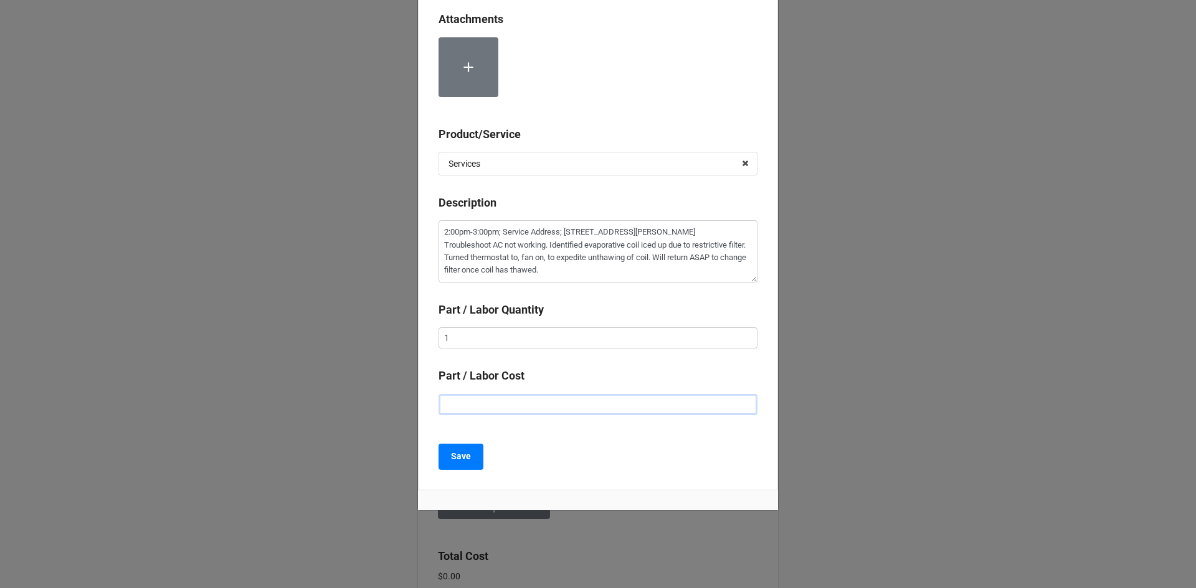
type textarea "x"
type input "$2.00"
type textarea "x"
type input "$22.00"
type textarea "x"
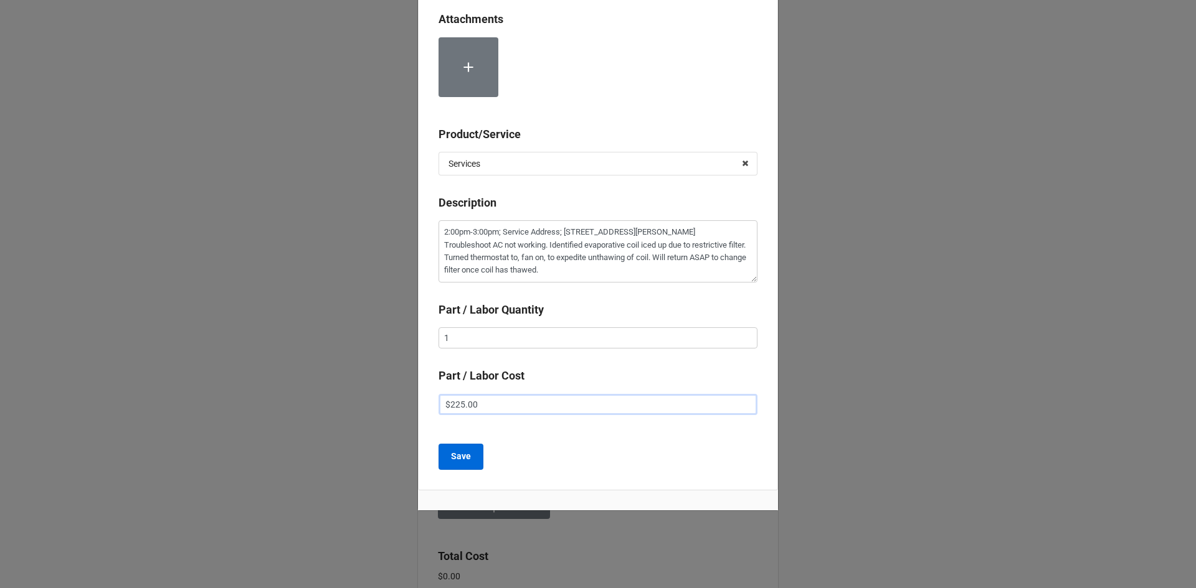
type input "$225.00"
click at [472, 465] on button "Save" at bounding box center [460, 457] width 45 height 26
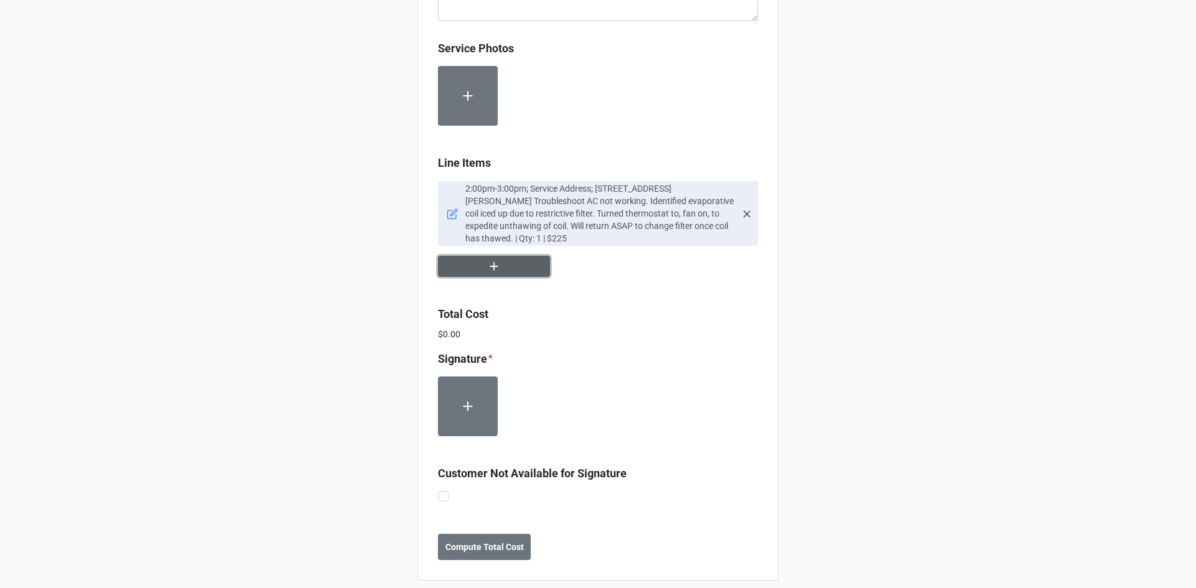
scroll to position [692, 0]
click at [438, 490] on label at bounding box center [443, 490] width 11 height 0
checkbox input "true"
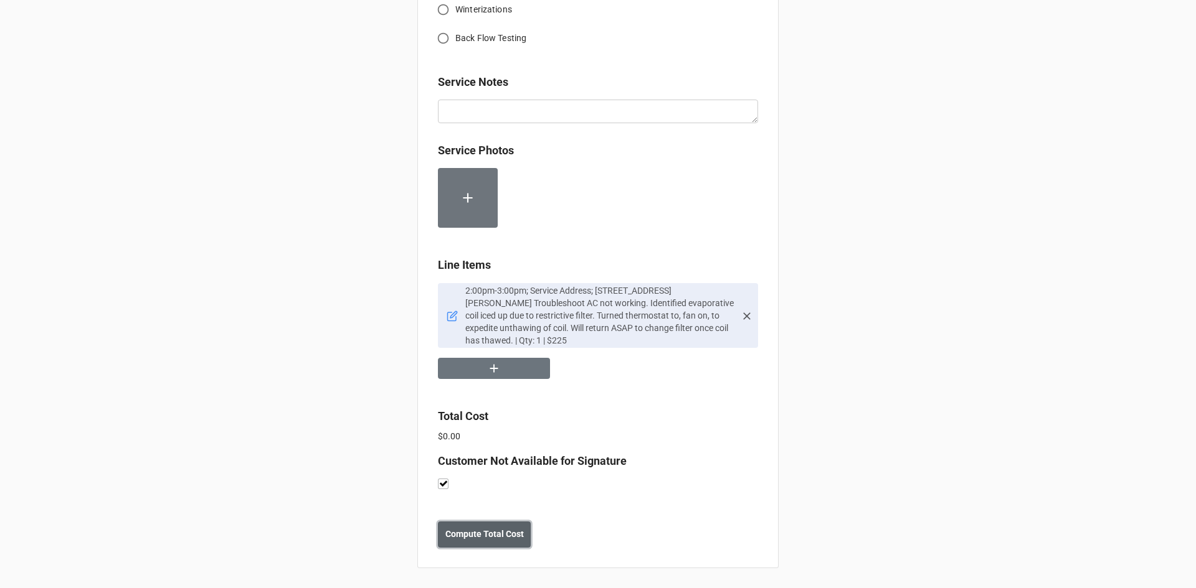
click at [500, 529] on b "Compute Total Cost" at bounding box center [484, 534] width 78 height 13
click at [463, 536] on b "Save" at bounding box center [460, 534] width 20 height 13
